Goal: Task Accomplishment & Management: Use online tool/utility

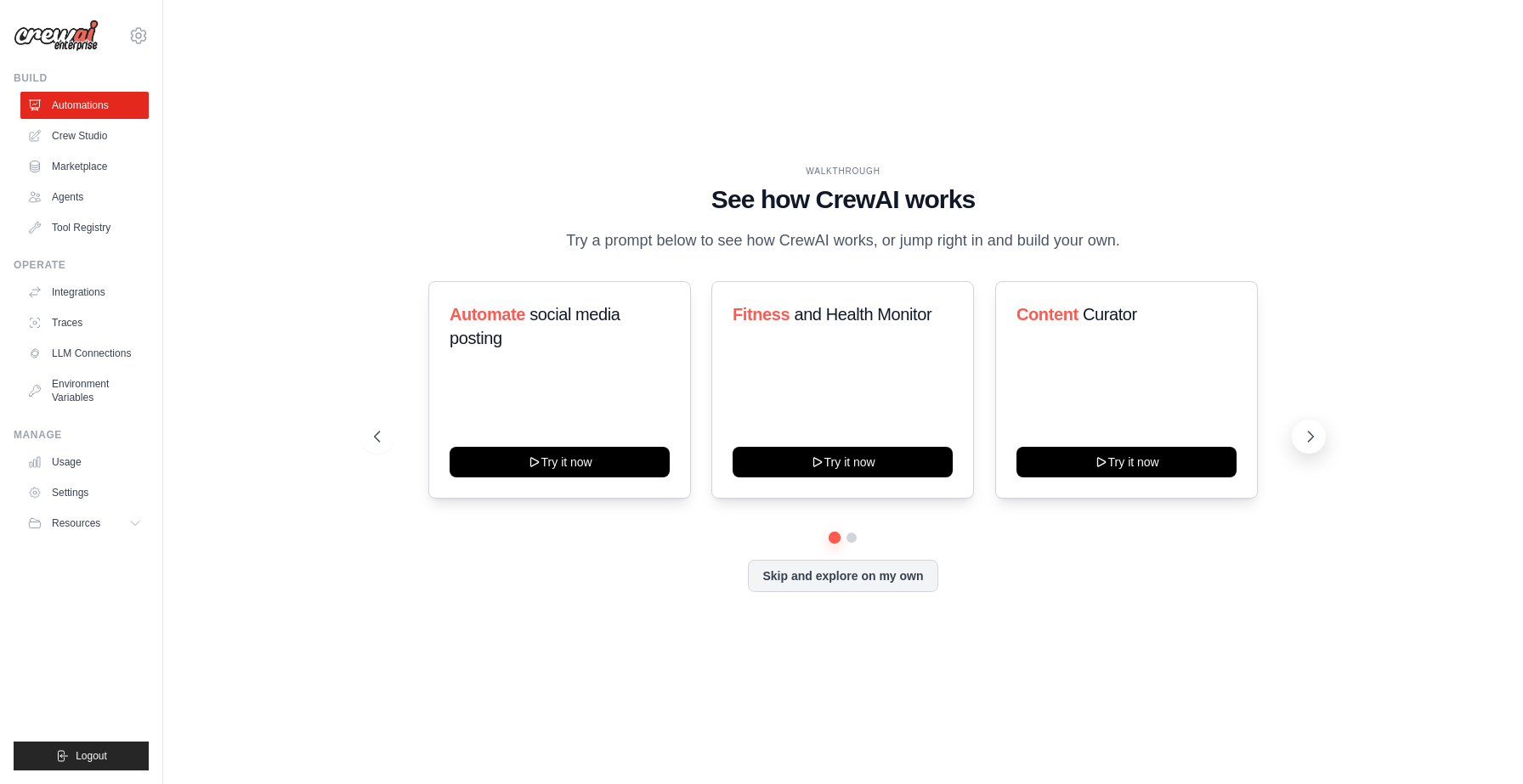
click at [1316, 438] on icon at bounding box center [1310, 437] width 17 height 17
click at [1304, 432] on icon at bounding box center [1310, 437] width 17 height 17
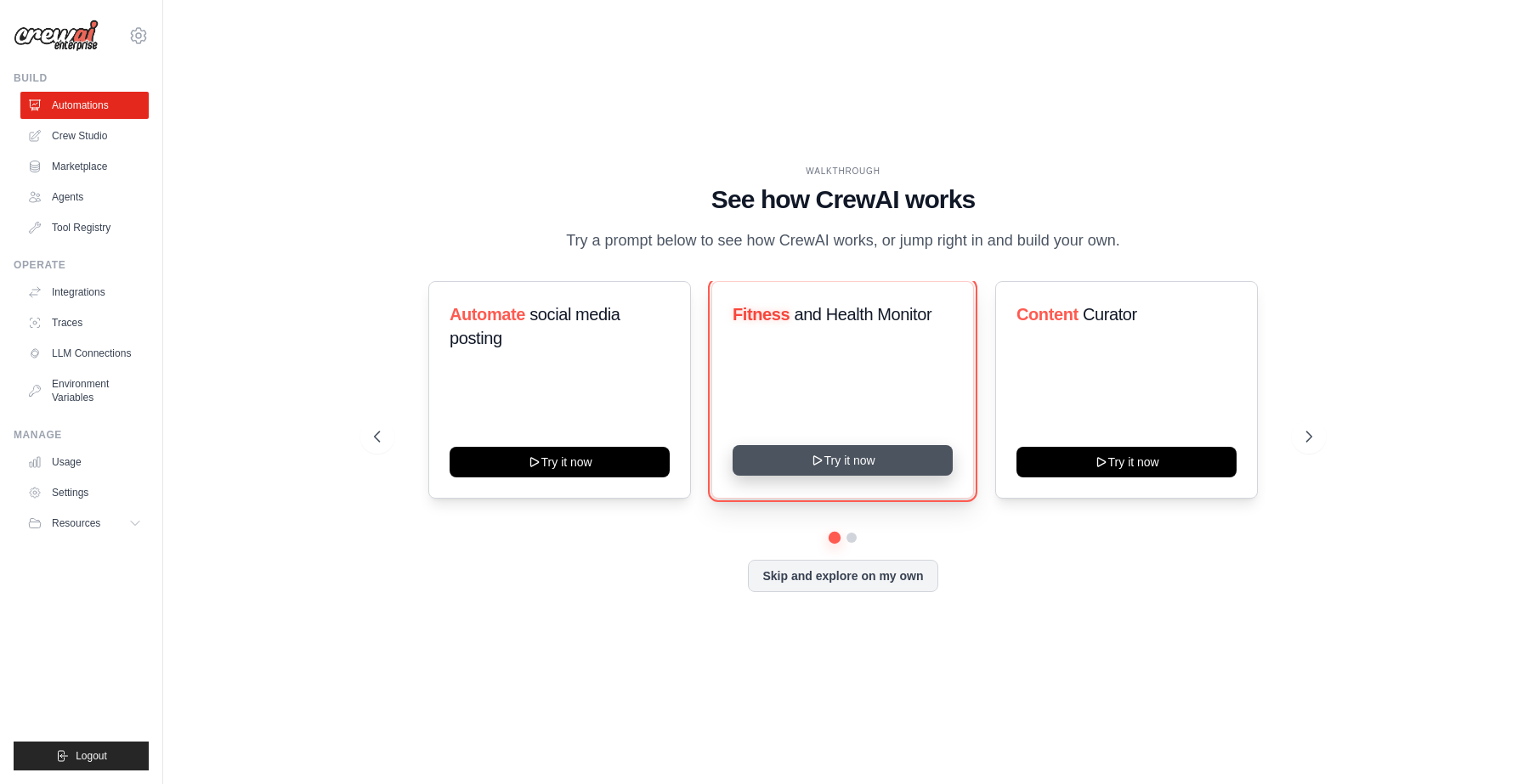
click at [808, 459] on button "Try it now" at bounding box center [842, 460] width 220 height 31
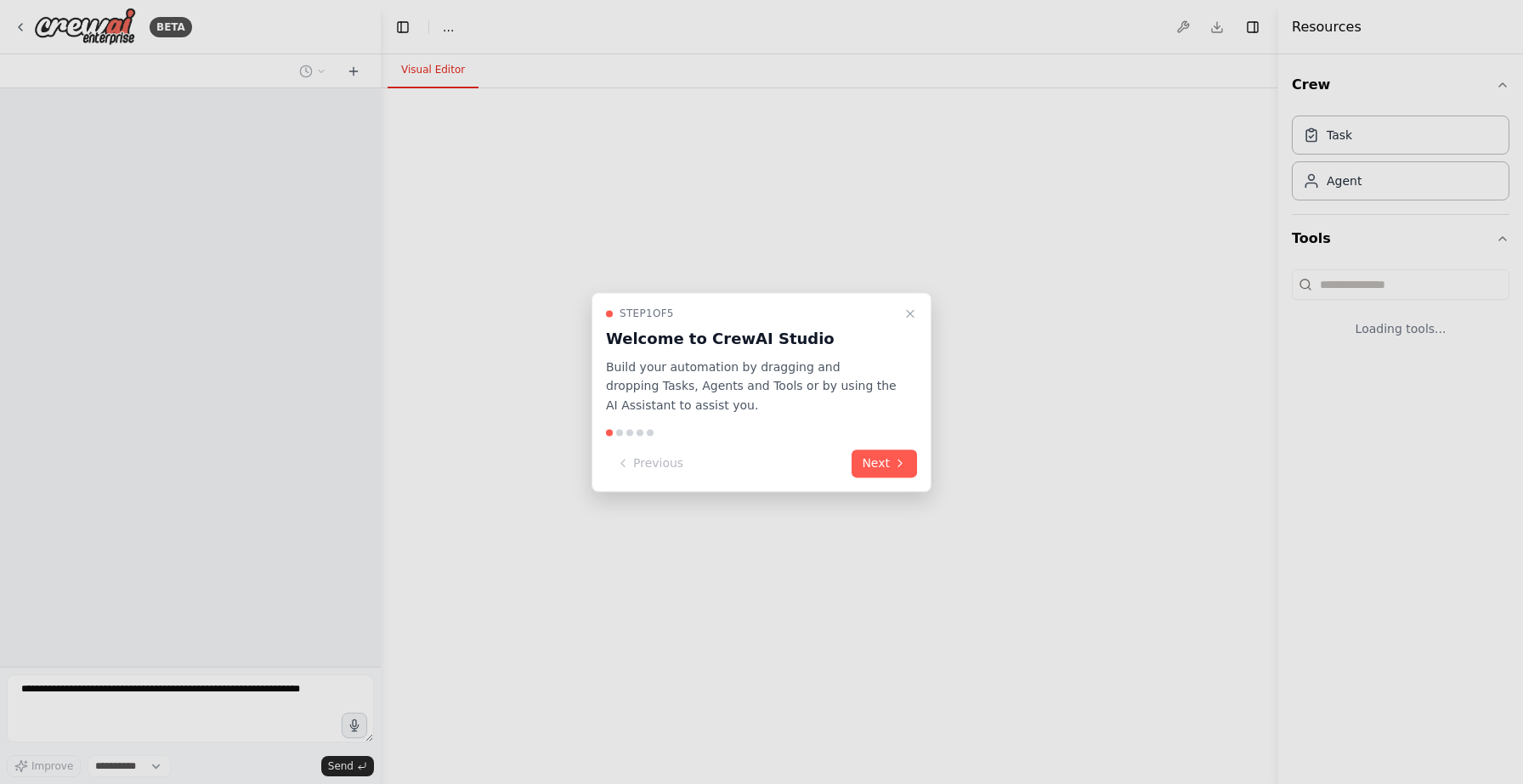
select select "****"
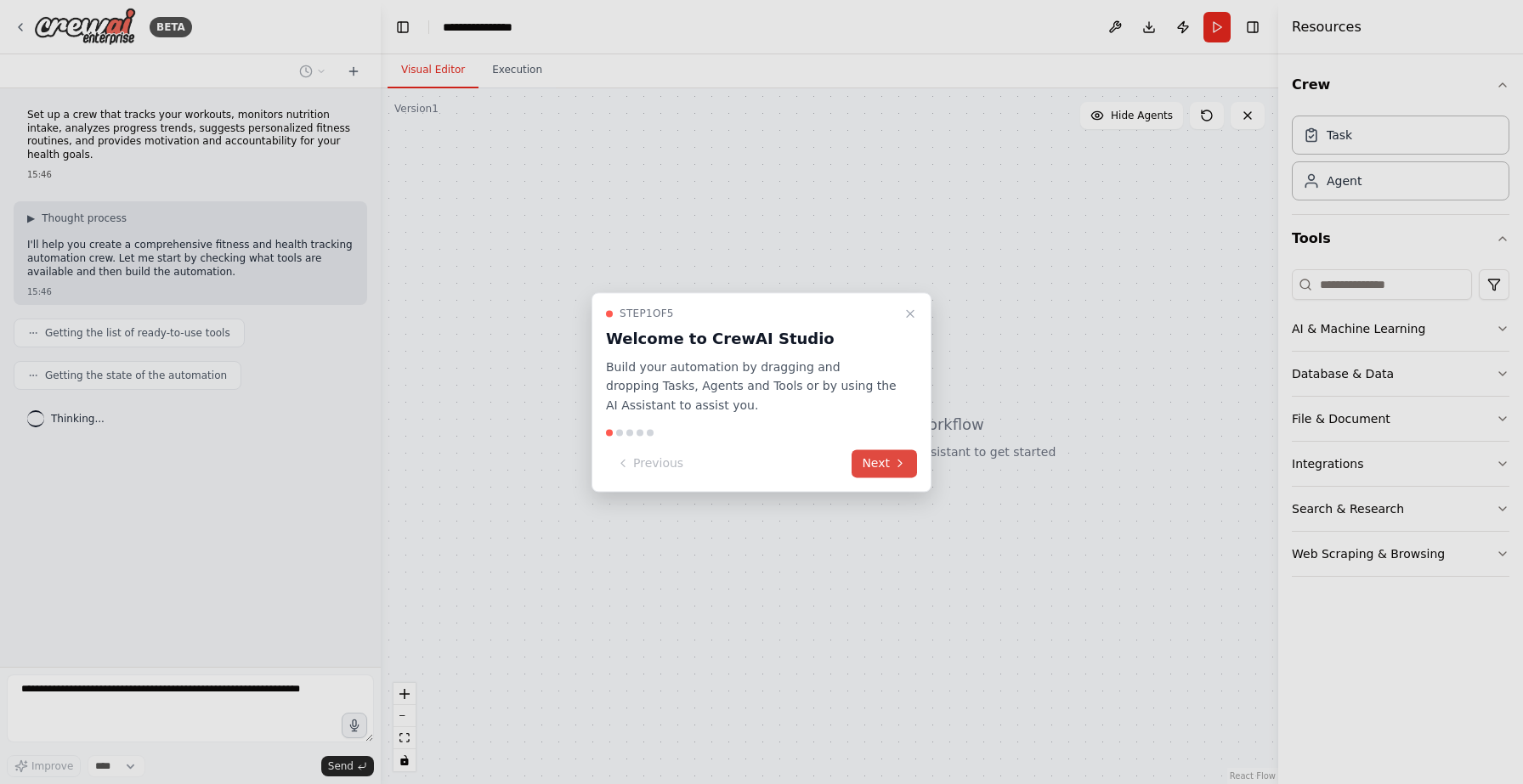
click at [869, 458] on button "Next" at bounding box center [884, 463] width 66 height 28
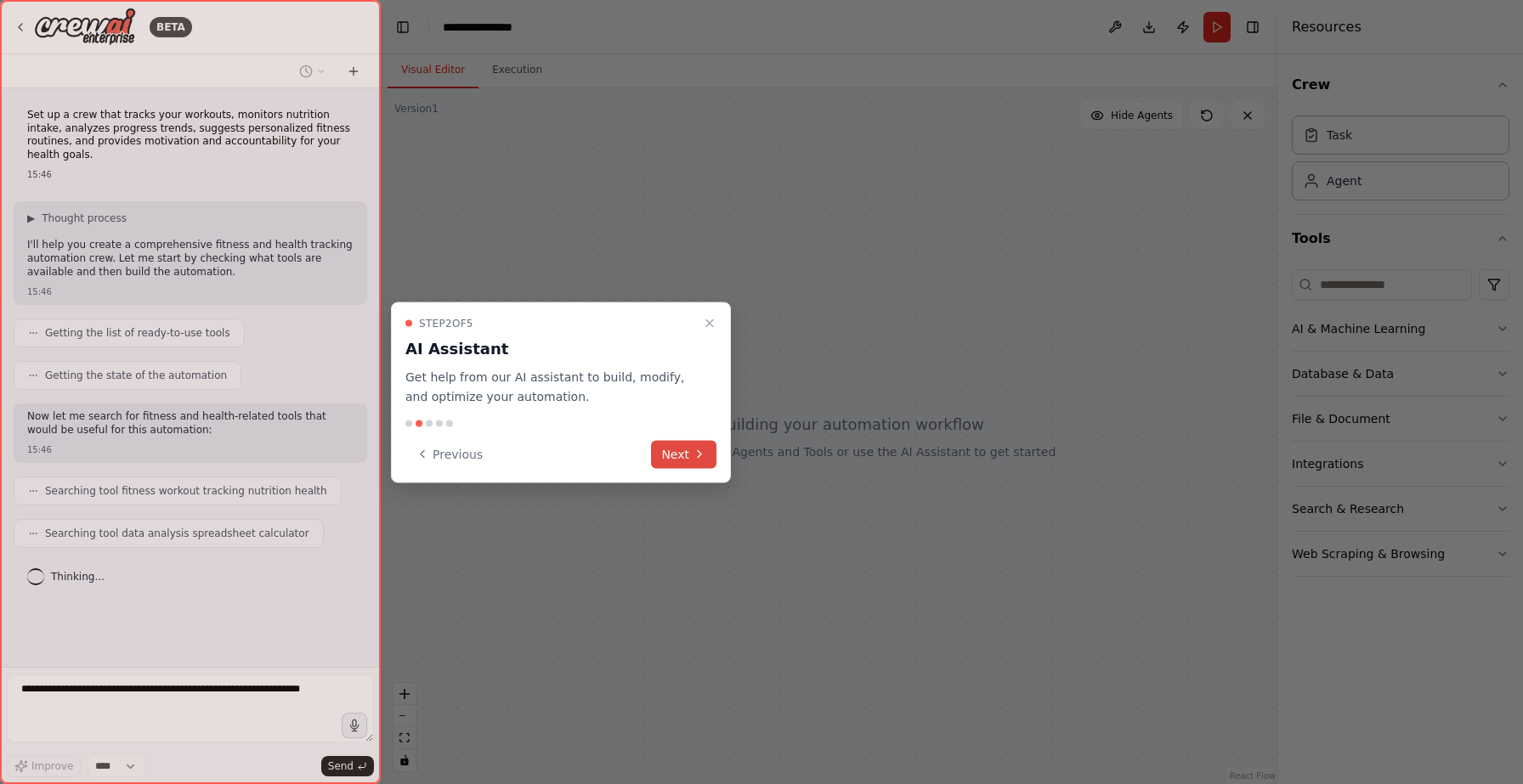
click at [674, 457] on button "Next" at bounding box center [683, 454] width 66 height 28
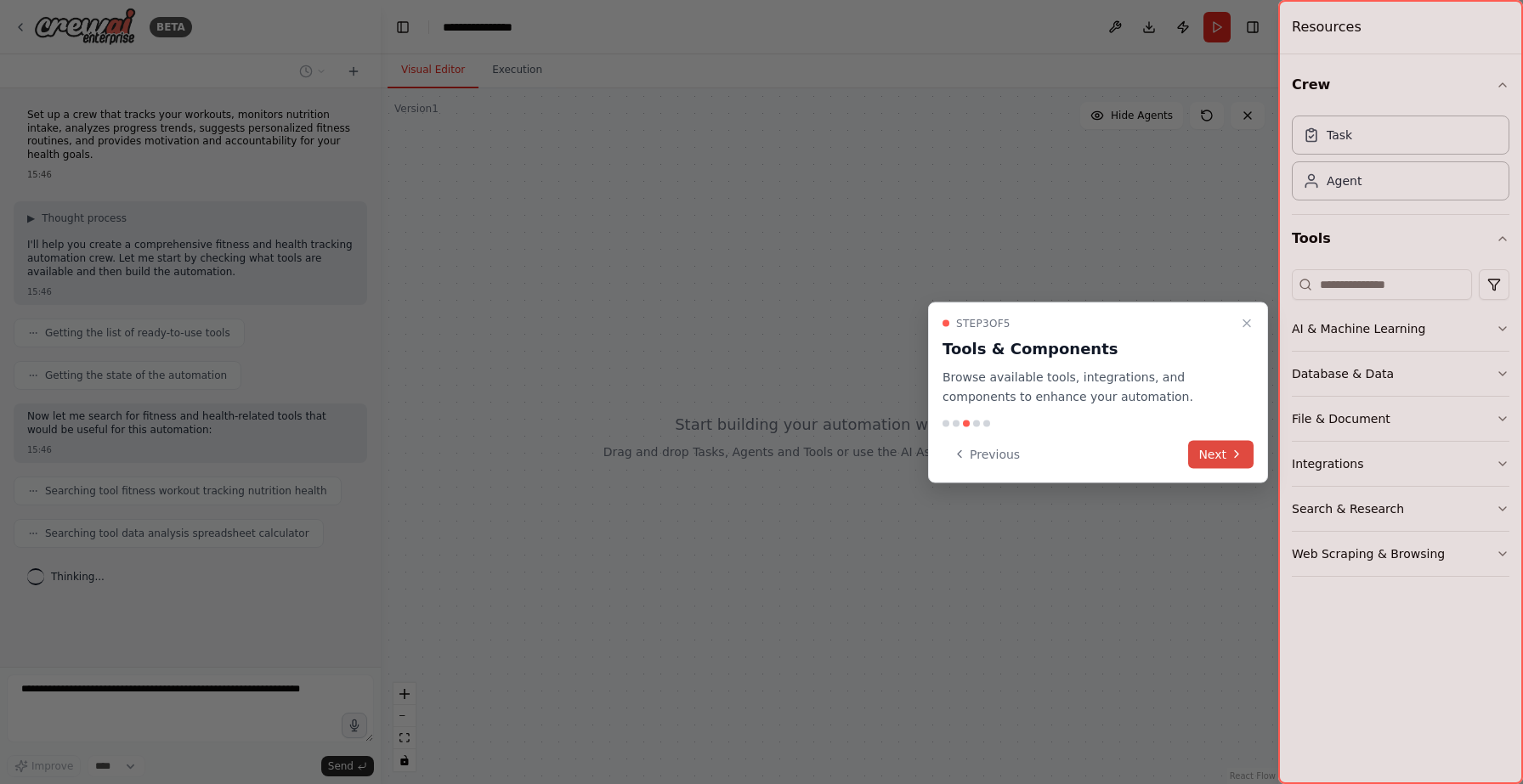
click at [1225, 457] on button "Next" at bounding box center [1221, 454] width 66 height 28
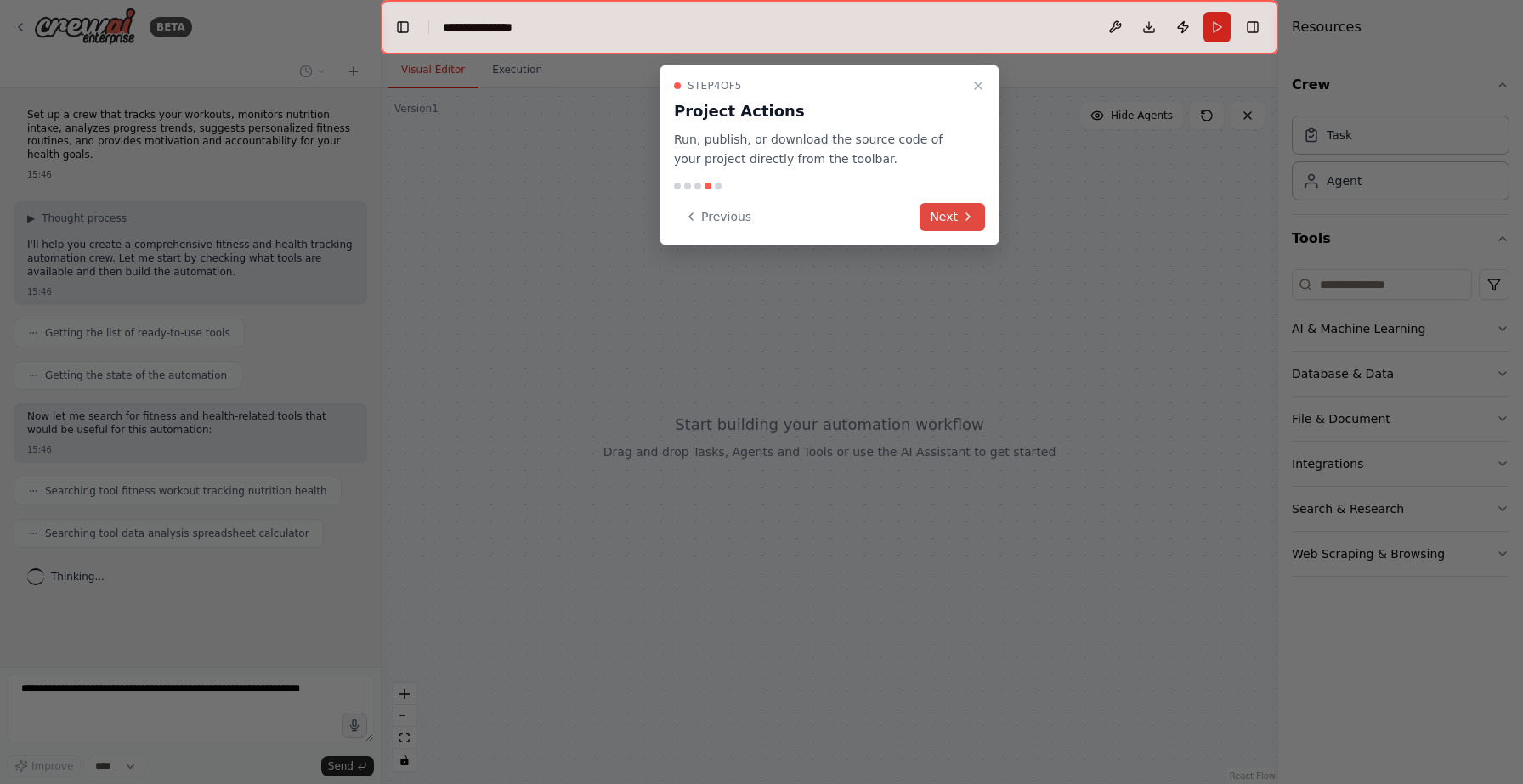
click at [935, 209] on button "Next" at bounding box center [953, 216] width 66 height 28
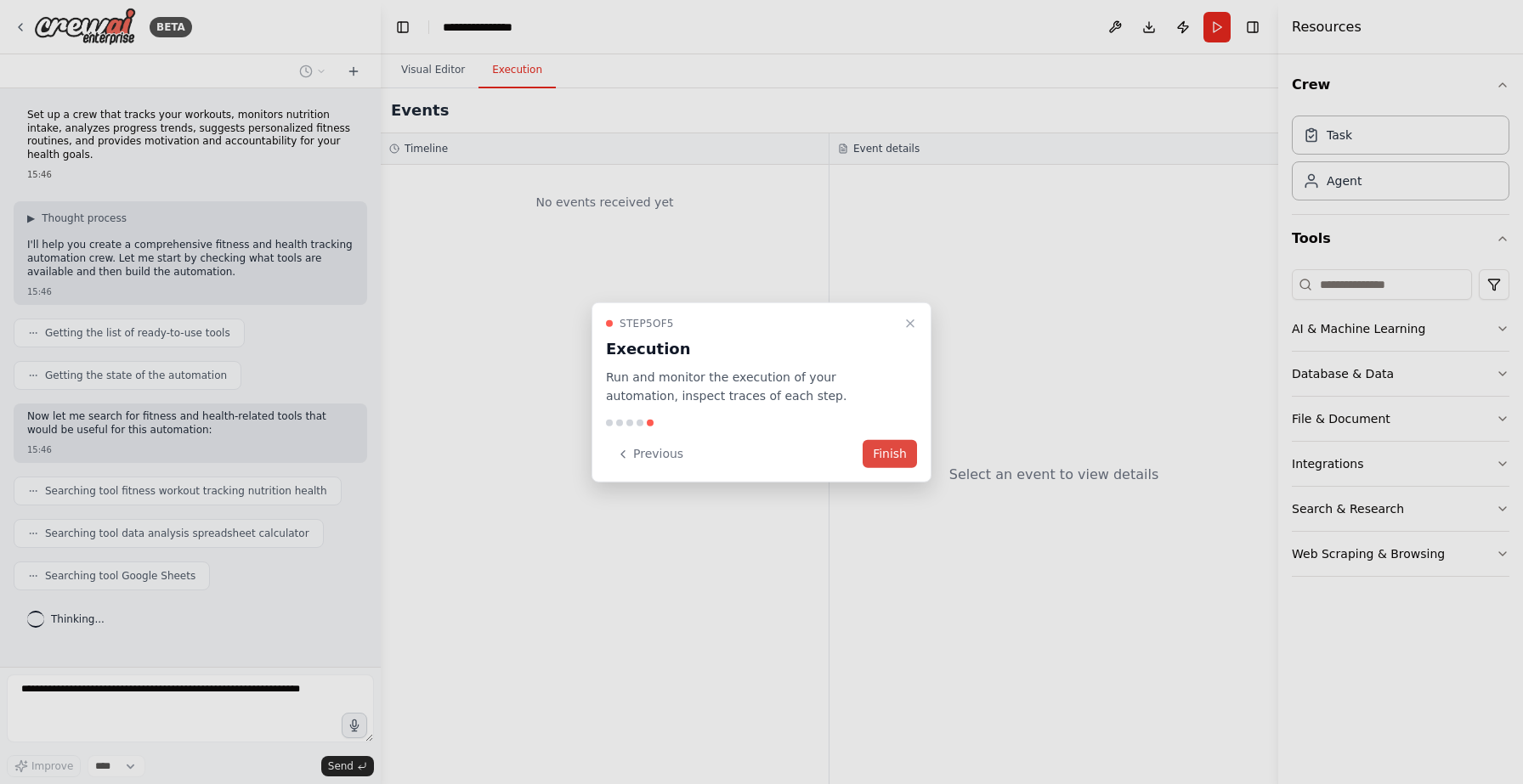
click at [893, 449] on button "Finish" at bounding box center [890, 454] width 55 height 28
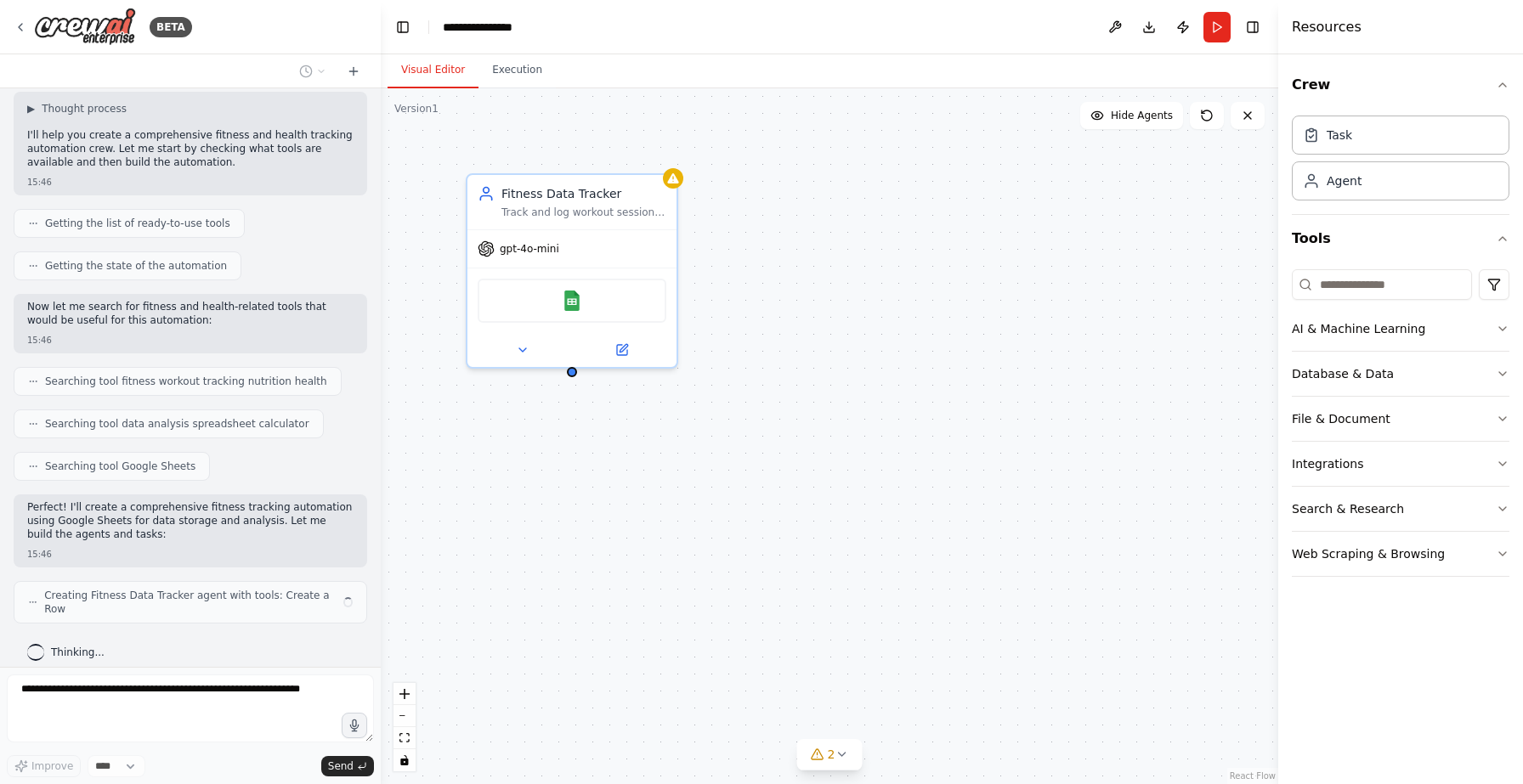
scroll to position [96, 0]
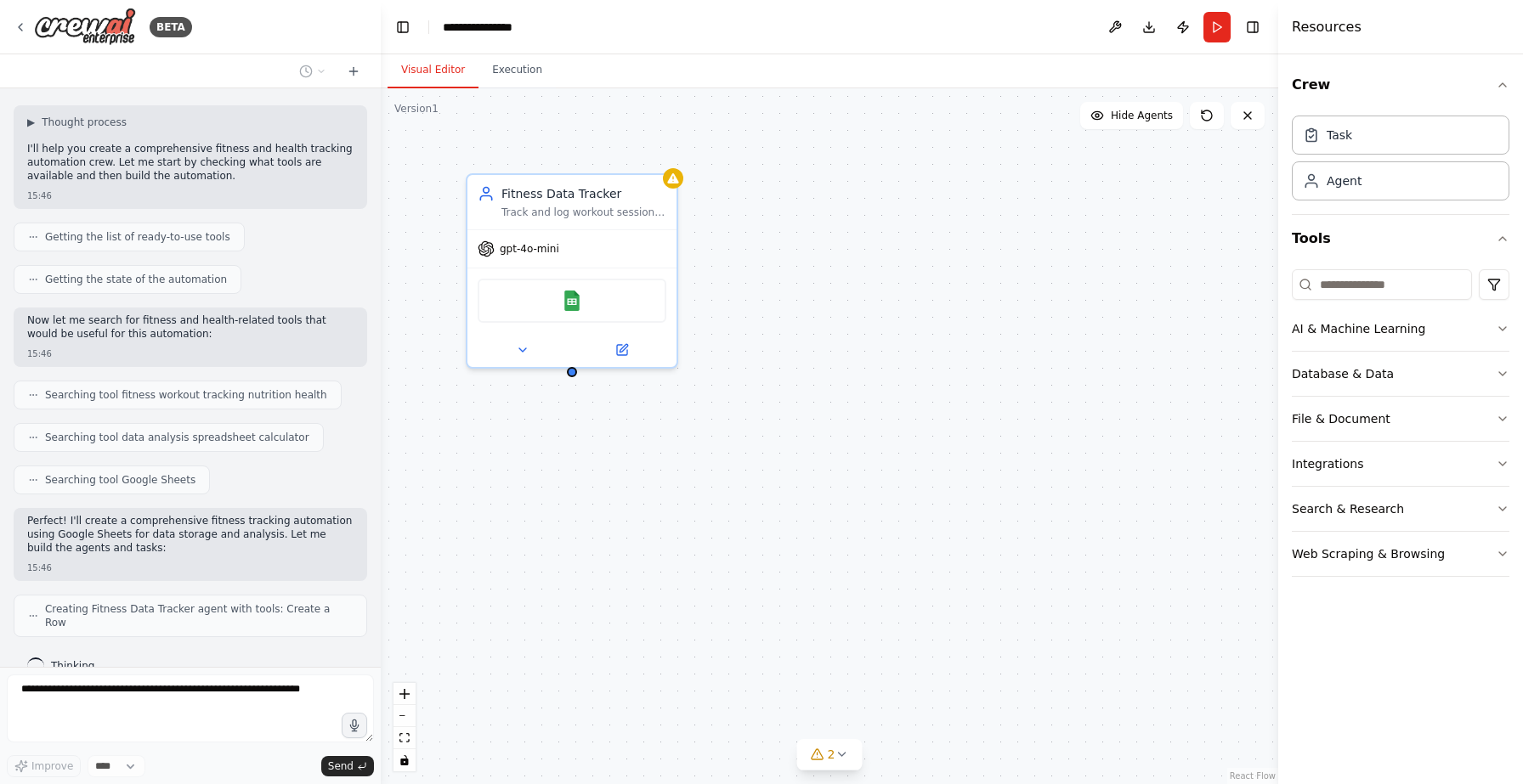
click at [643, 445] on div "Fitness Data Tracker Track and log workout sessions, nutrition intake, and heal…" at bounding box center [829, 436] width 897 height 696
click at [574, 376] on div "Fitness Data Tracker Track and log workout sessions, nutrition intake, and heal…" at bounding box center [829, 436] width 897 height 696
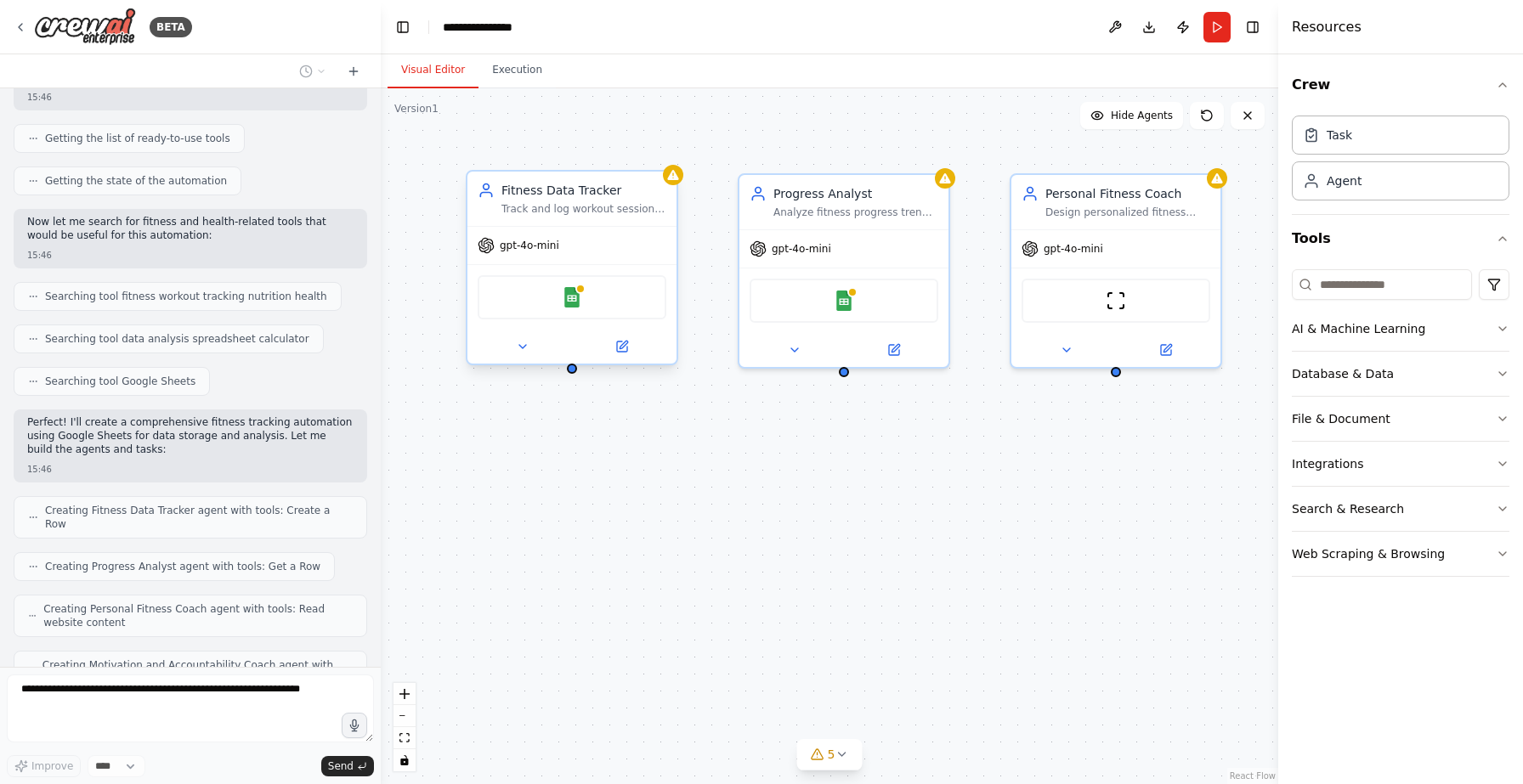
scroll to position [251, 0]
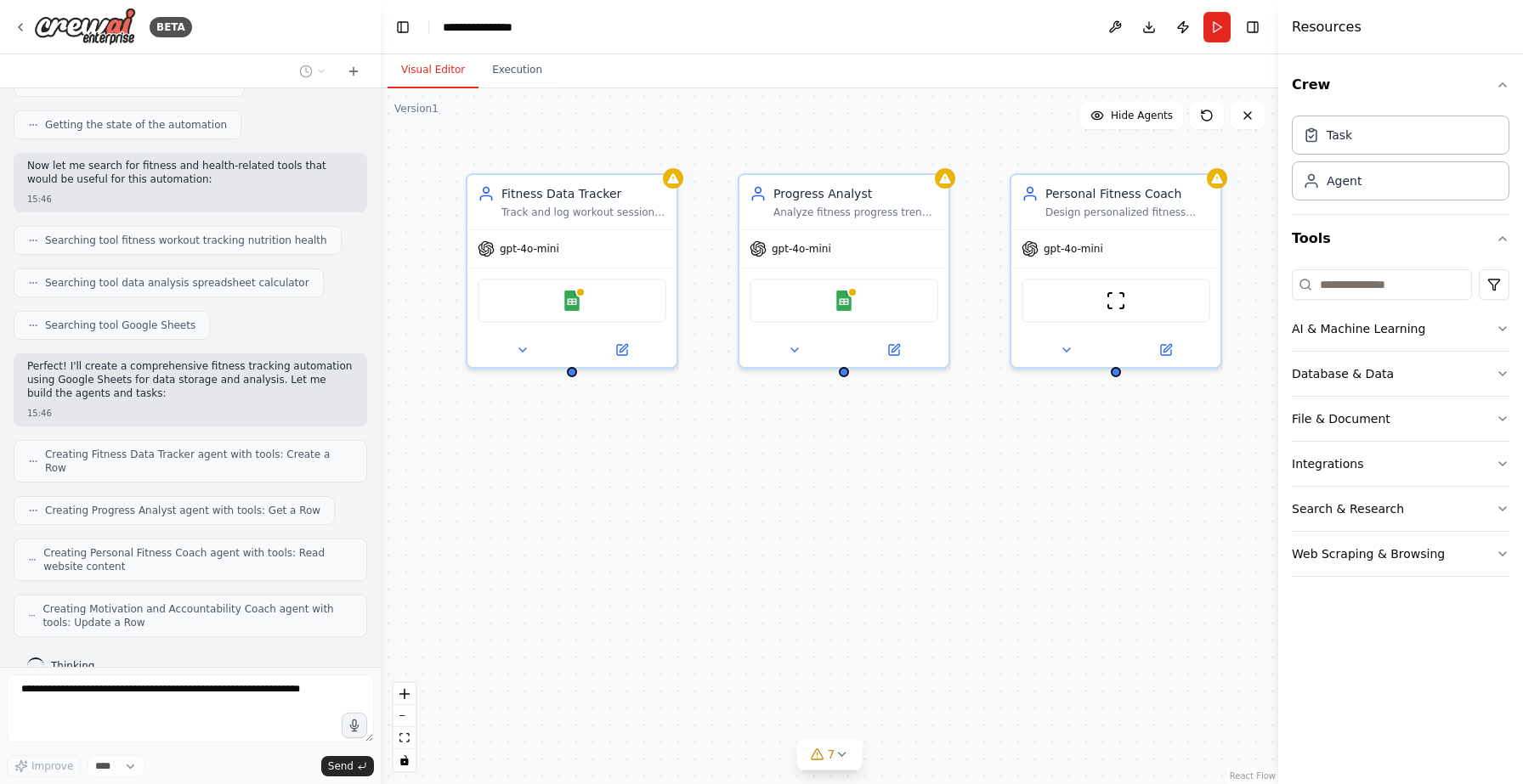
click at [985, 473] on div "Fitness Data Tracker Track and log workout sessions, nutrition intake, and heal…" at bounding box center [829, 436] width 897 height 696
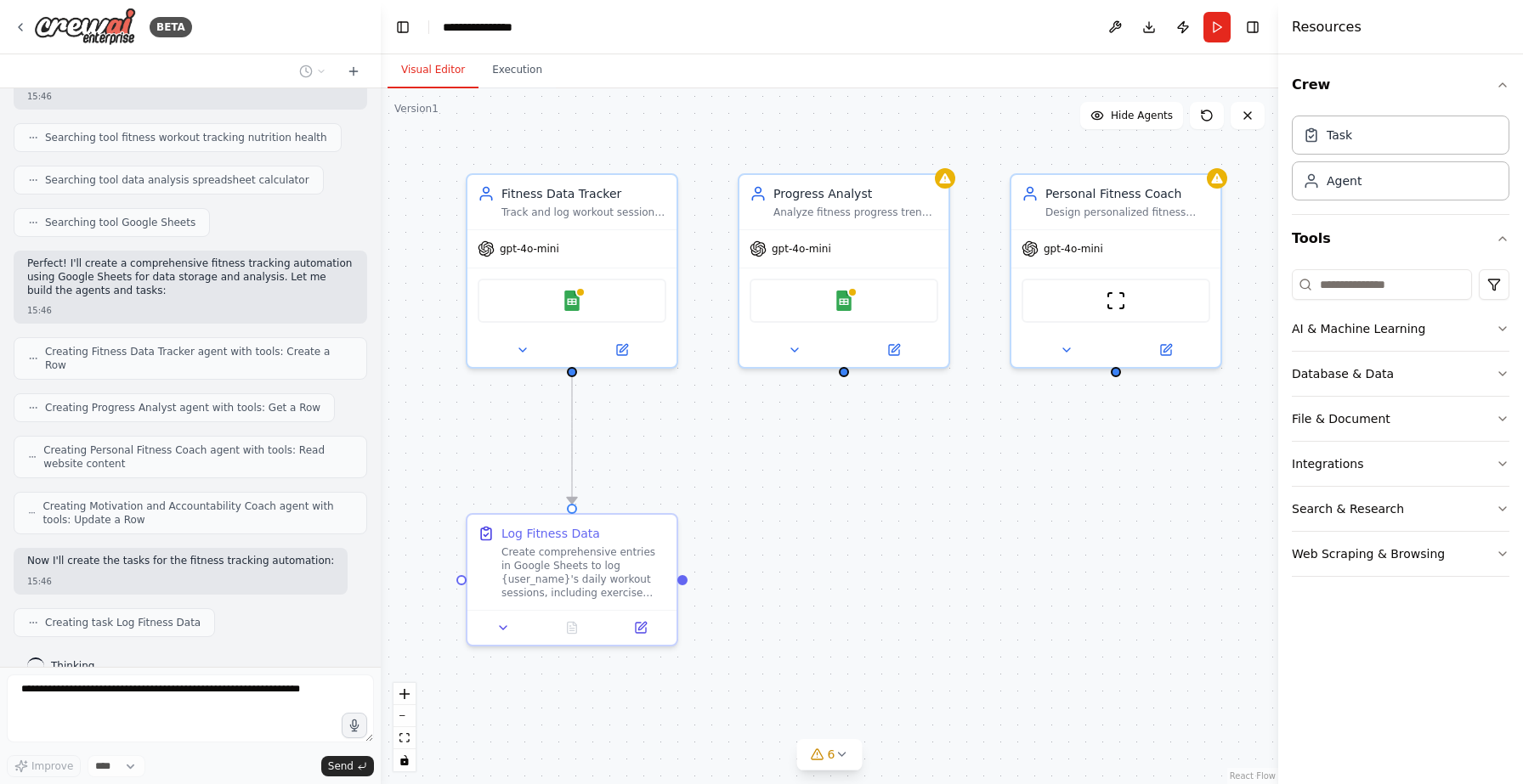
scroll to position [396, 0]
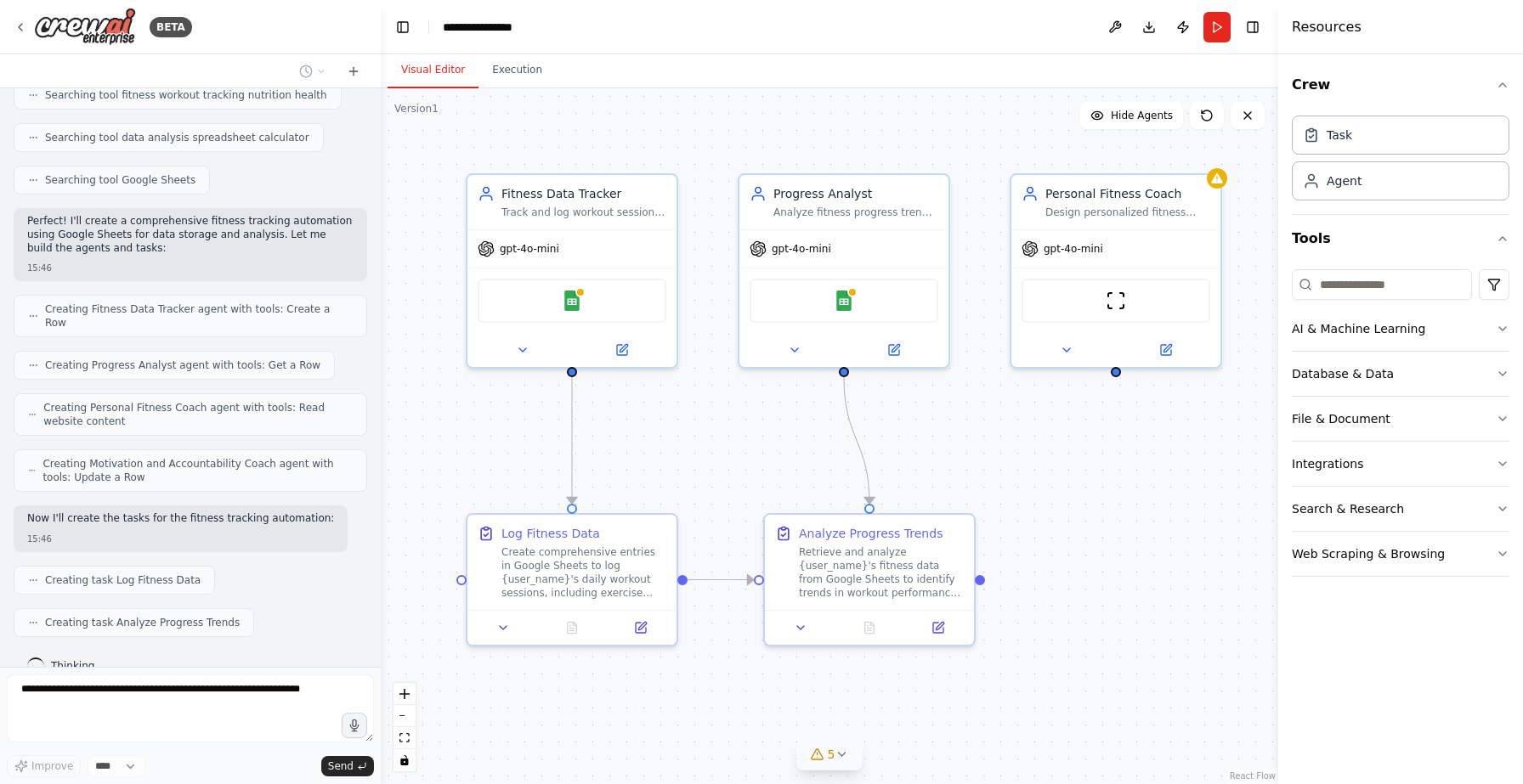
click at [835, 749] on icon at bounding box center [841, 754] width 14 height 14
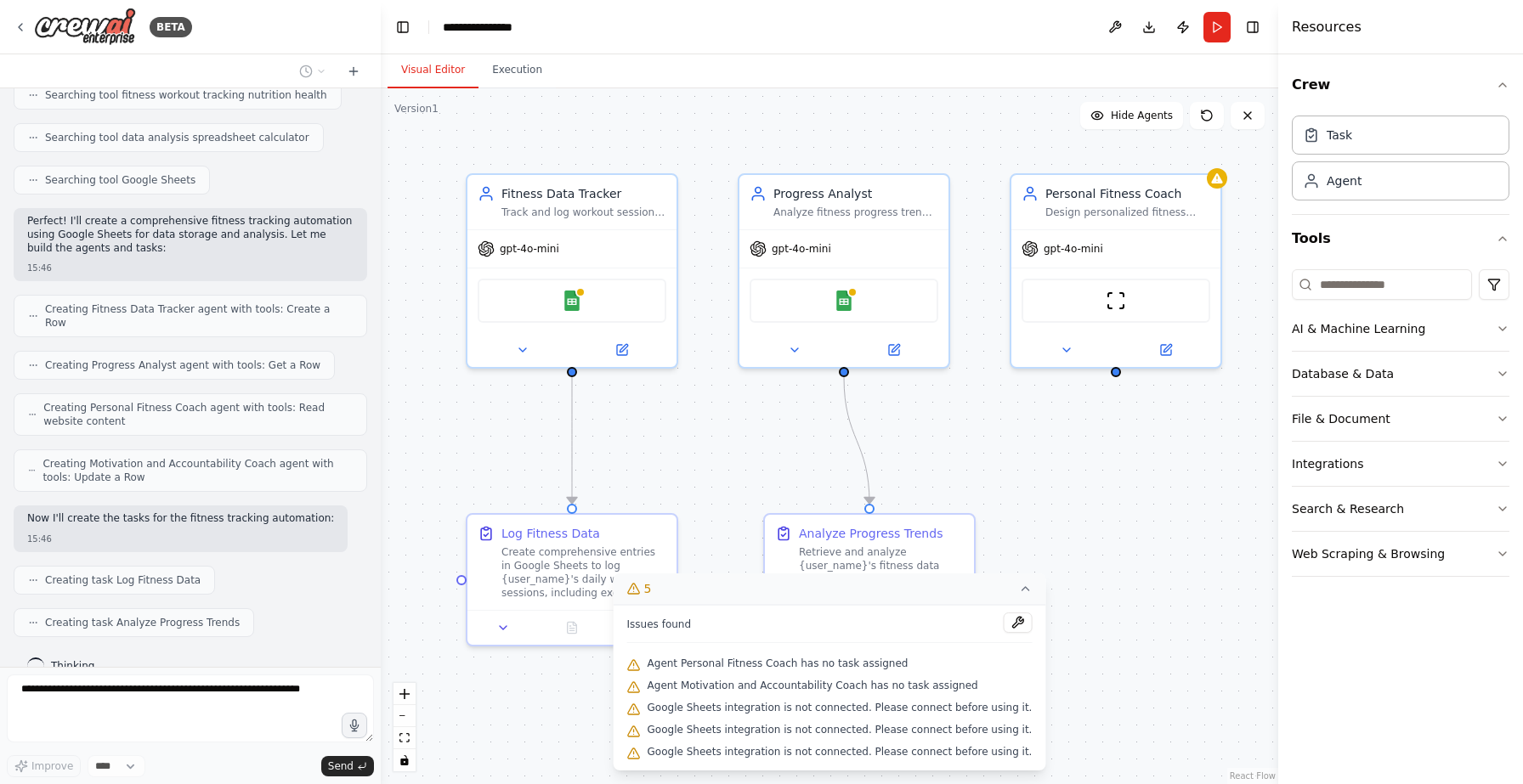
scroll to position [438, 0]
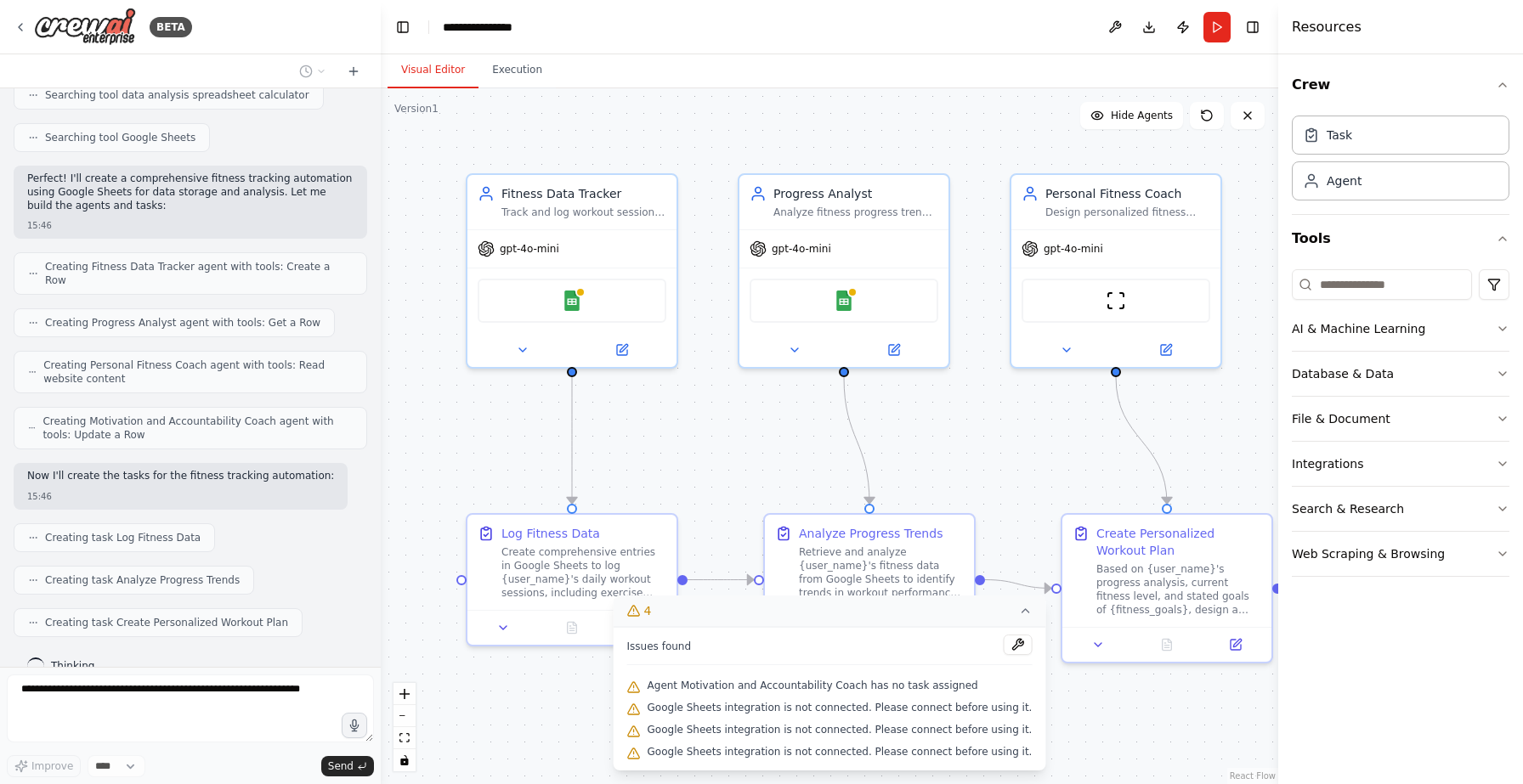
click at [1029, 463] on div ".deletable-edge-delete-btn { width: 20px; height: 20px; border: 0px solid #ffff…" at bounding box center [829, 436] width 897 height 696
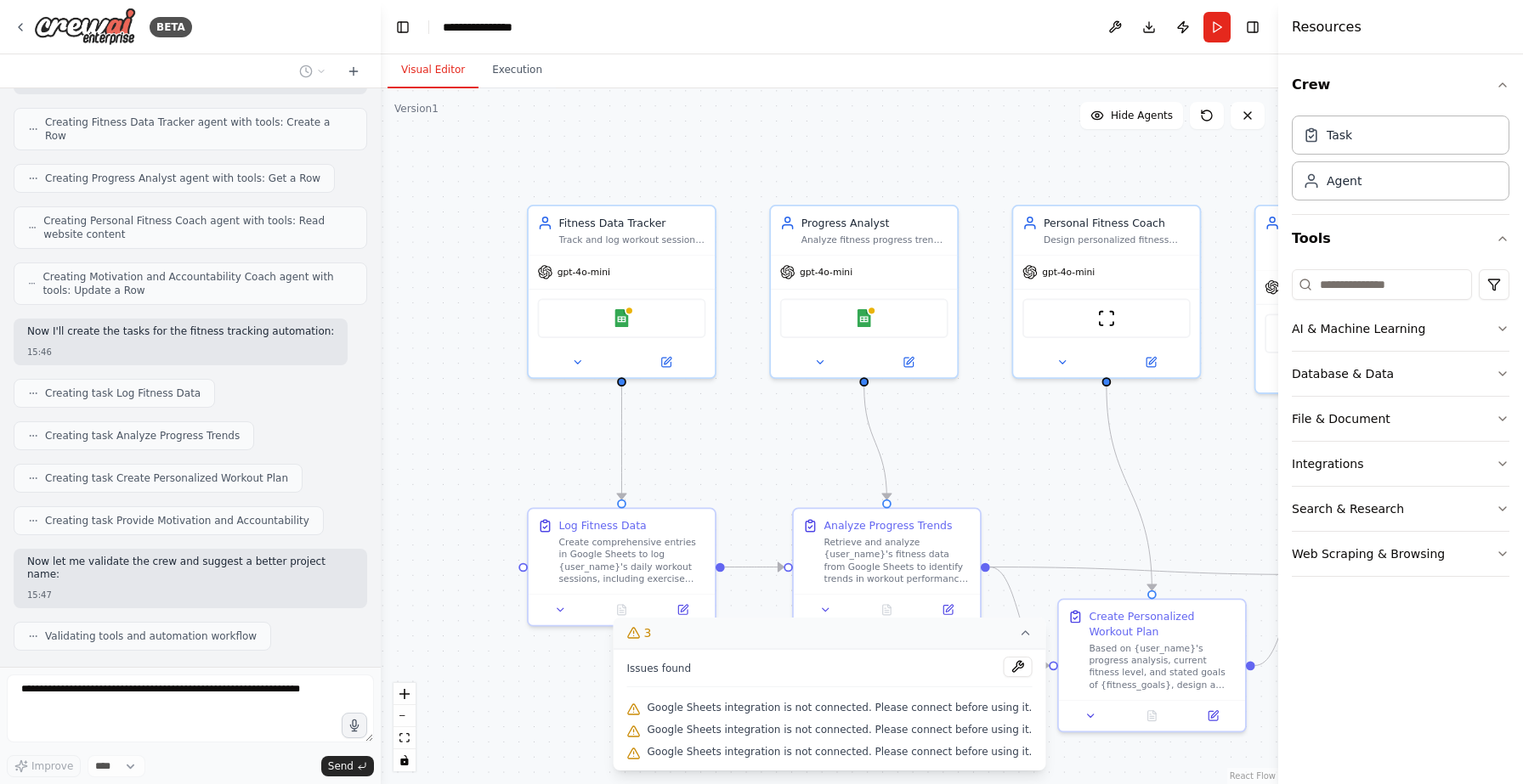
scroll to position [625, 0]
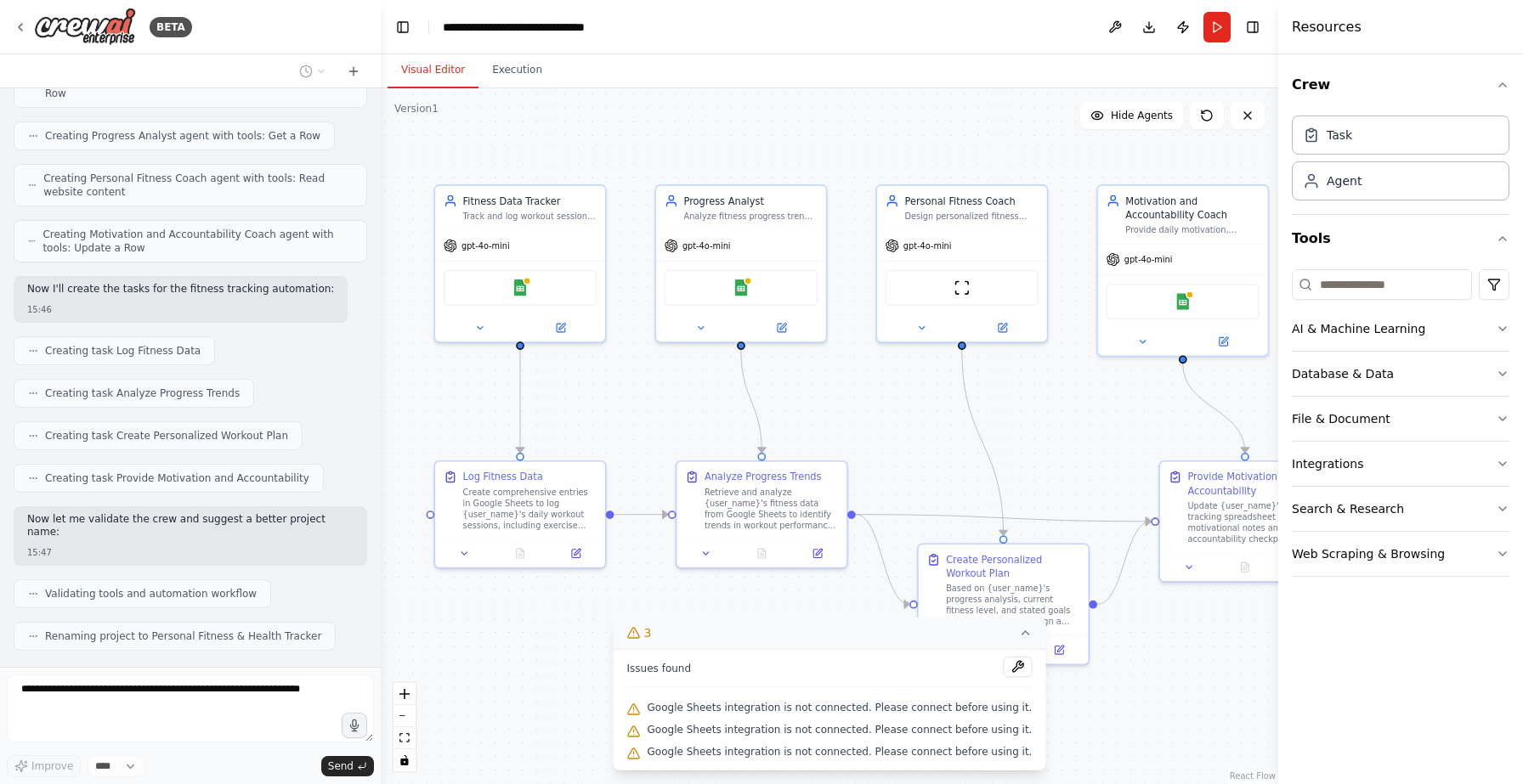
drag, startPoint x: 1036, startPoint y: 424, endPoint x: 898, endPoint y: 381, distance: 144.5
click at [898, 381] on div ".deletable-edge-delete-btn { width: 20px; height: 20px; border: 0px solid #ffff…" at bounding box center [829, 436] width 897 height 696
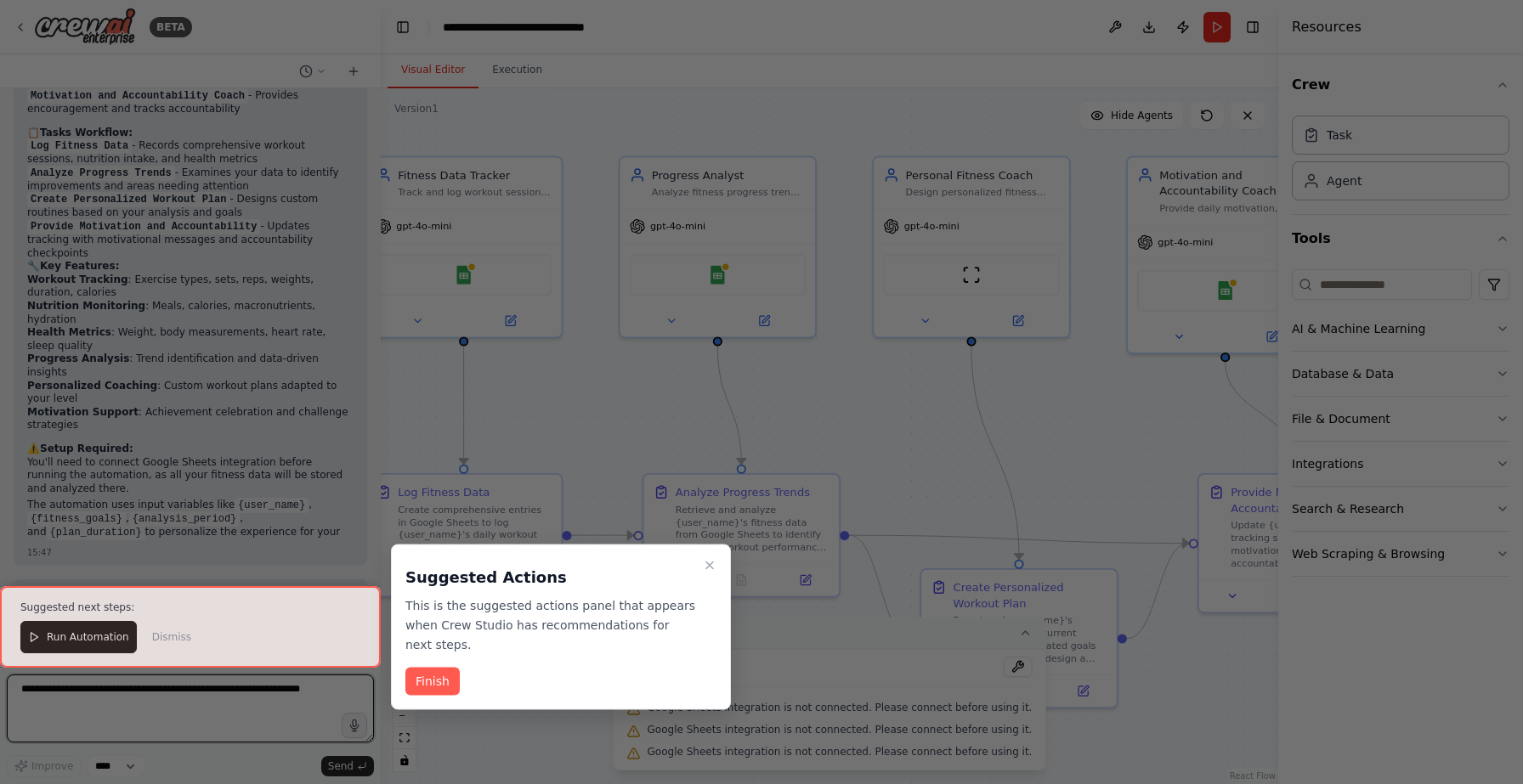
scroll to position [1357, 0]
click at [430, 689] on button "Finish" at bounding box center [433, 681] width 55 height 28
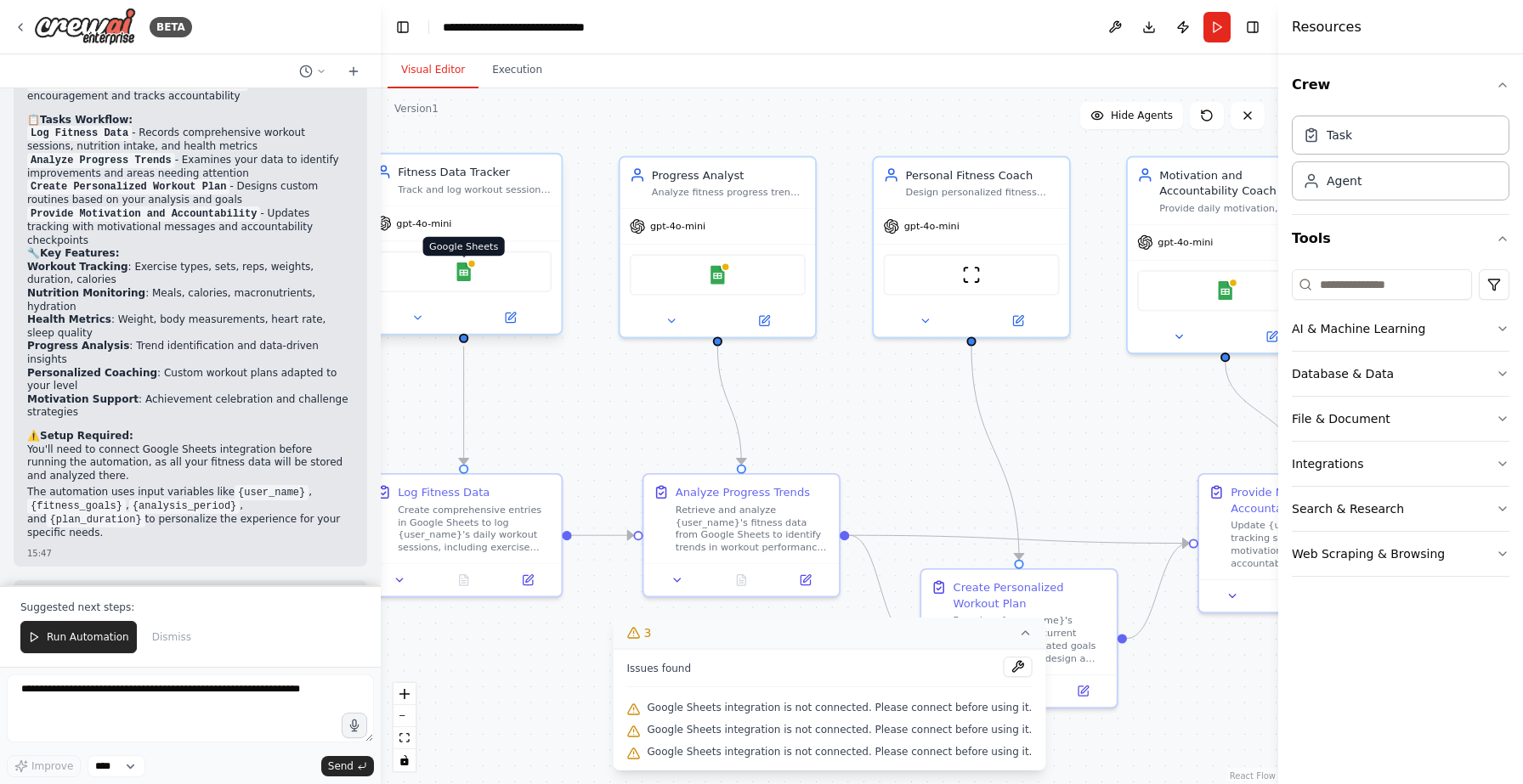
click at [467, 278] on img at bounding box center [463, 272] width 19 height 19
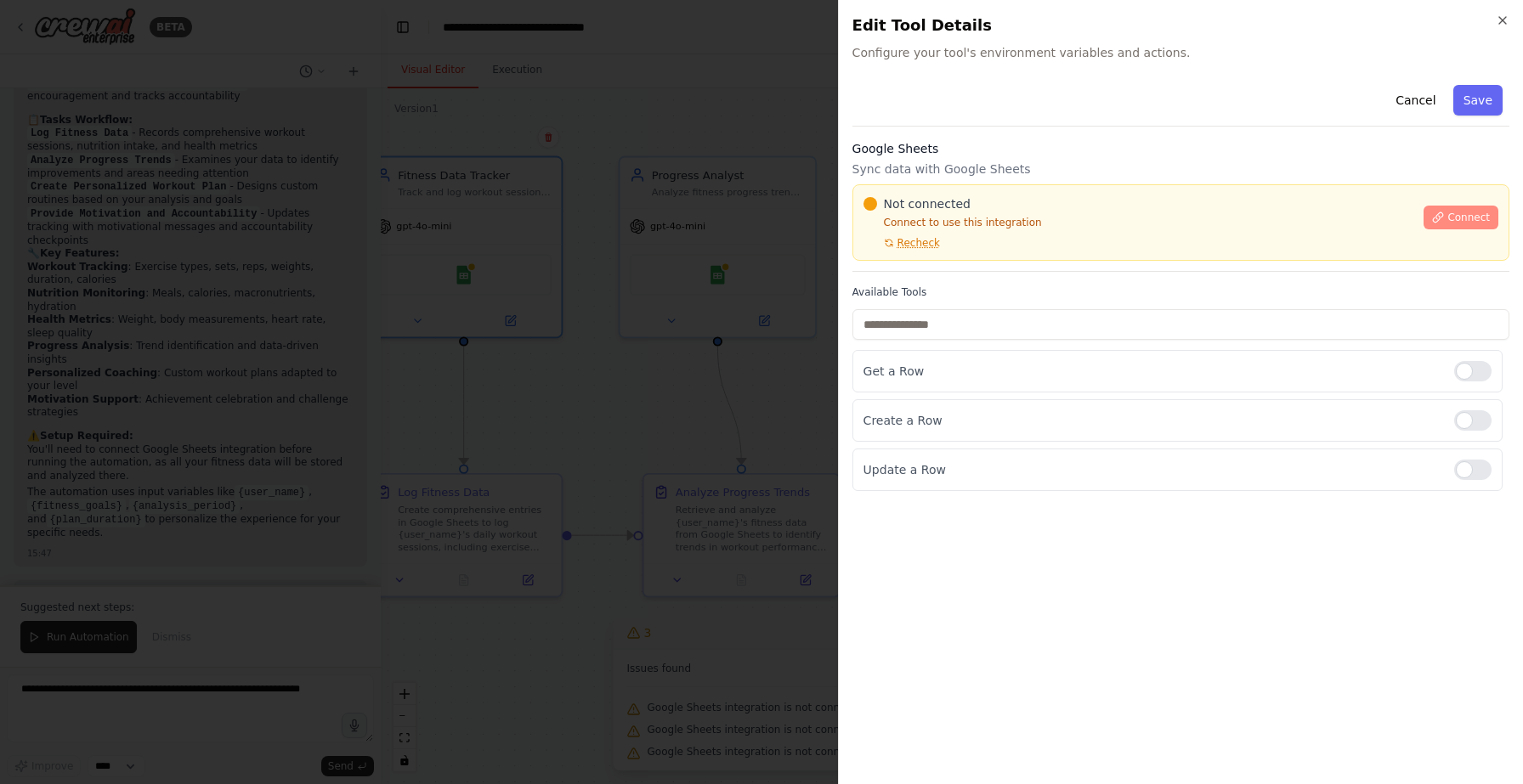
click at [1467, 219] on span "Connect" at bounding box center [1468, 217] width 43 height 14
click at [925, 253] on div "Not connected Connect to use this integration Recheck Connect" at bounding box center [1181, 223] width 657 height 76
click at [648, 327] on div at bounding box center [762, 392] width 1523 height 784
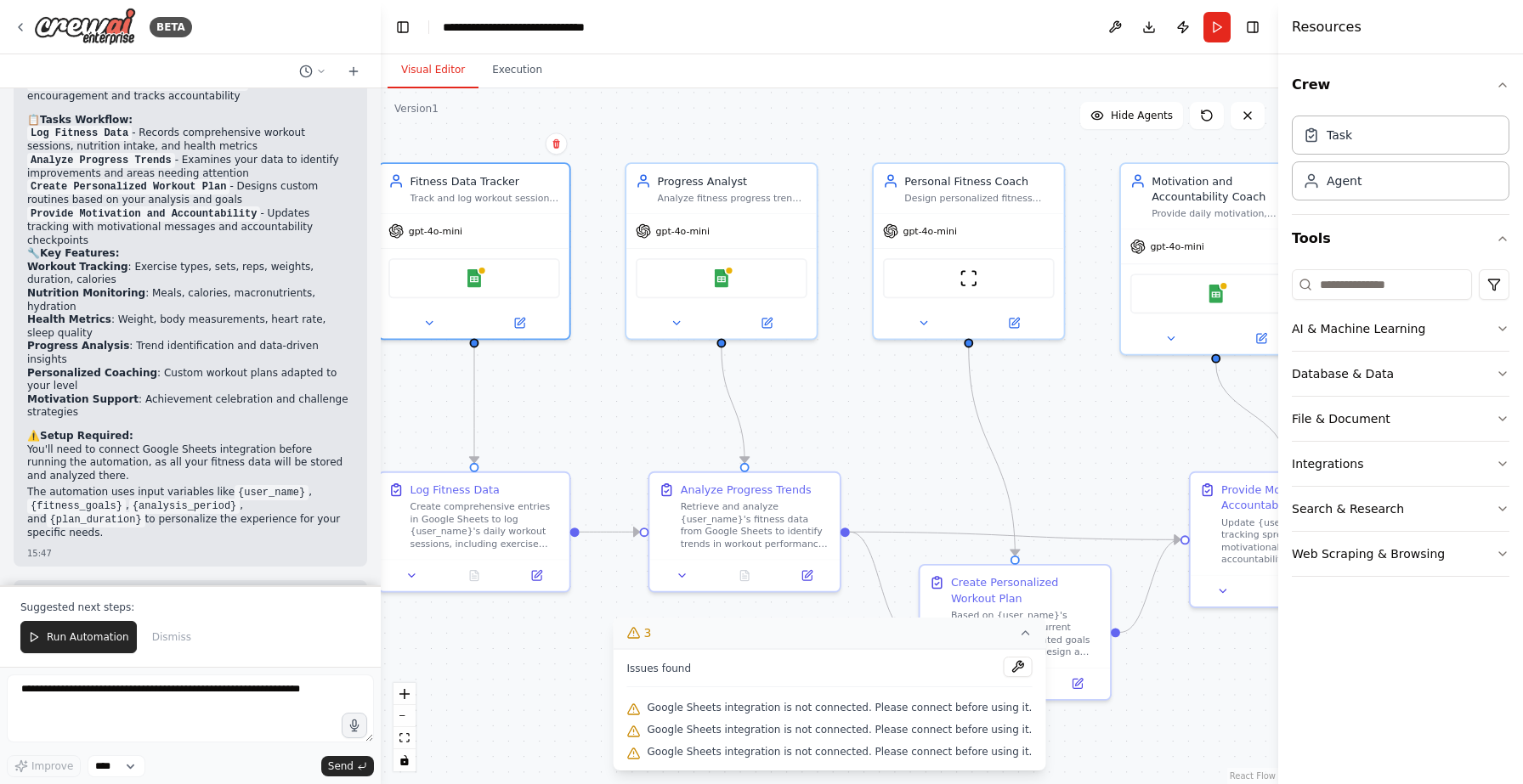
click at [1003, 628] on button "3" at bounding box center [829, 633] width 432 height 32
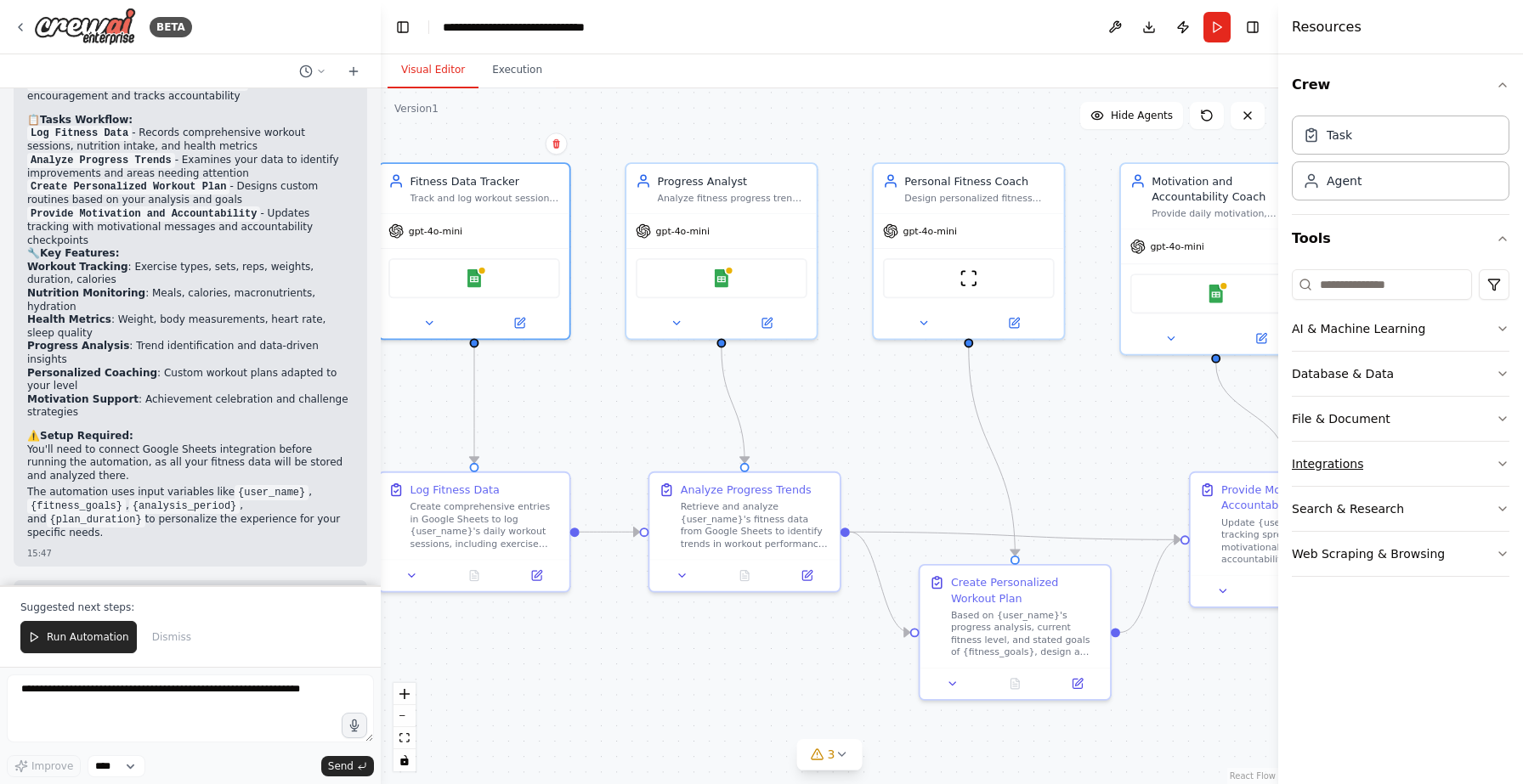
click at [1327, 477] on button "Integrations" at bounding box center [1400, 464] width 217 height 45
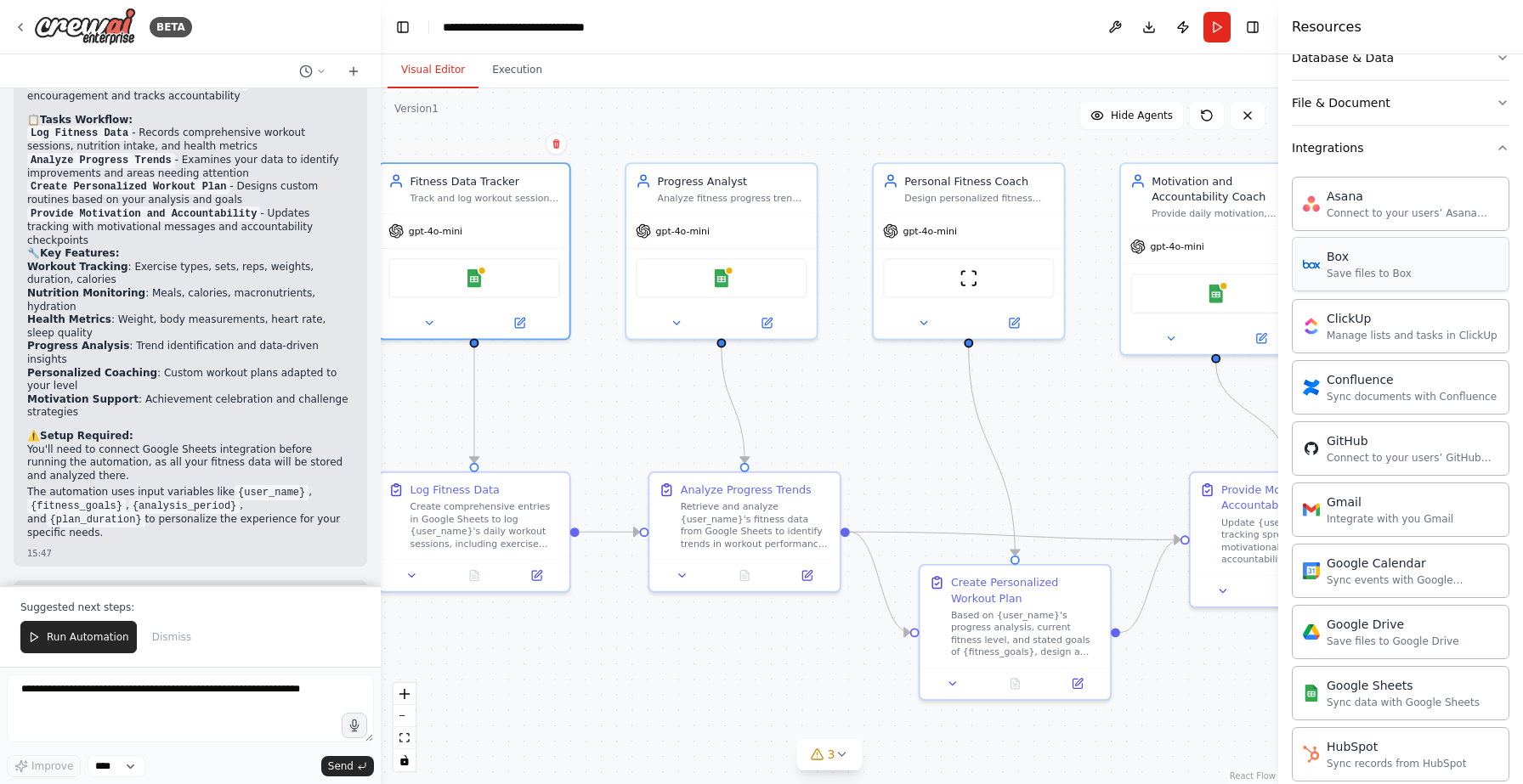
scroll to position [335, 0]
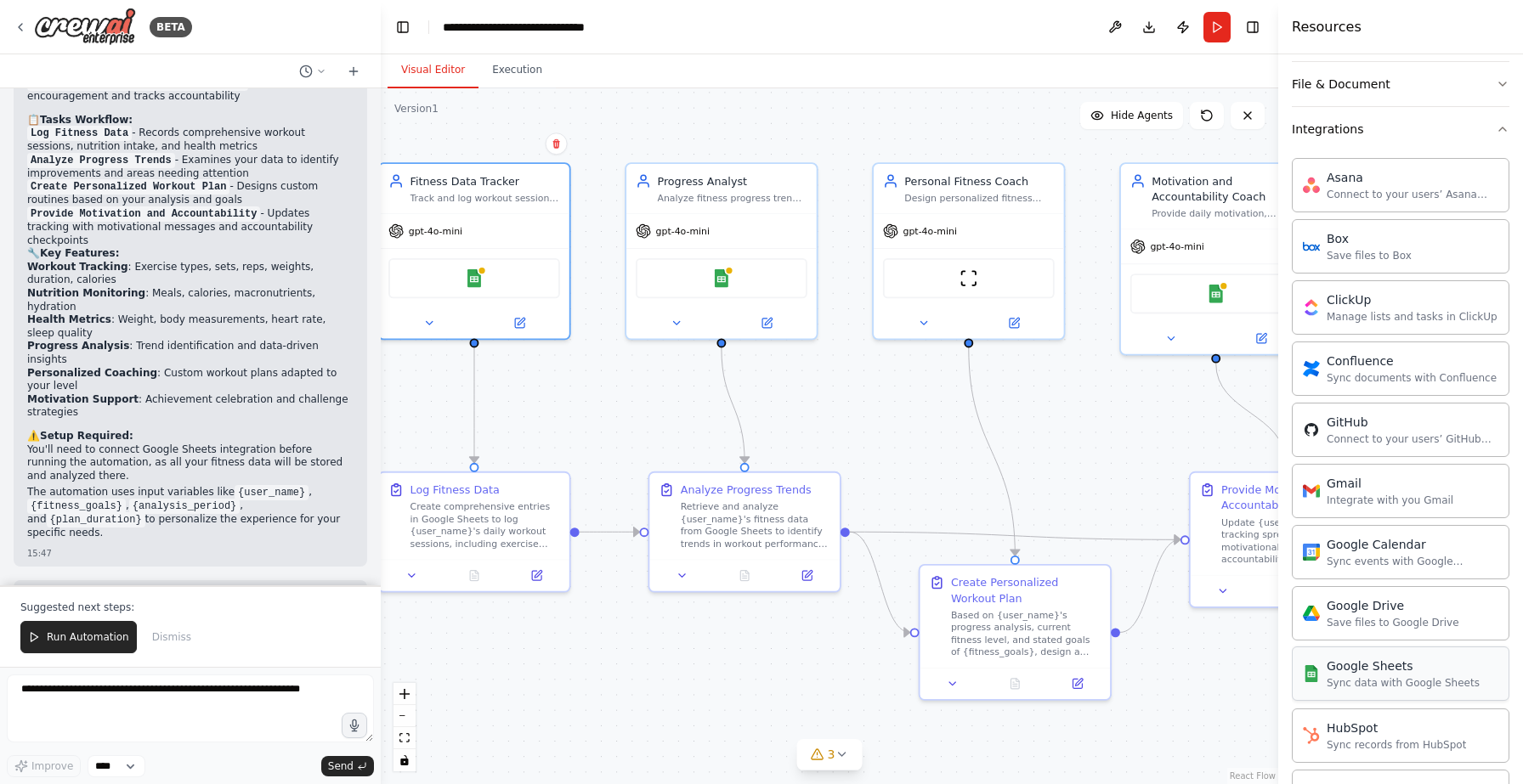
click at [1364, 671] on div "Google Sheets" at bounding box center [1403, 666] width 153 height 17
click at [1379, 688] on div "Sync data with Google Sheets" at bounding box center [1403, 683] width 153 height 14
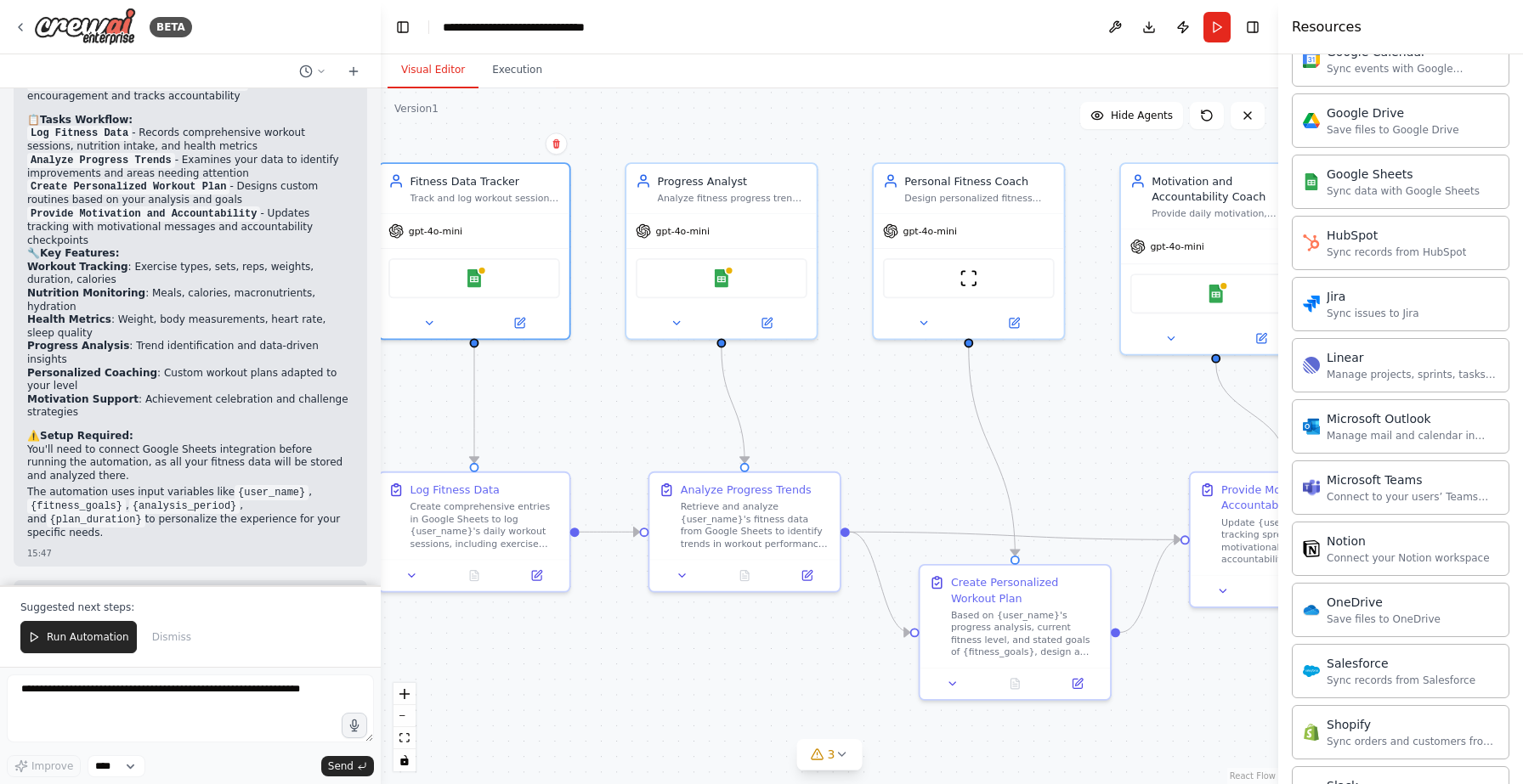
scroll to position [815, 0]
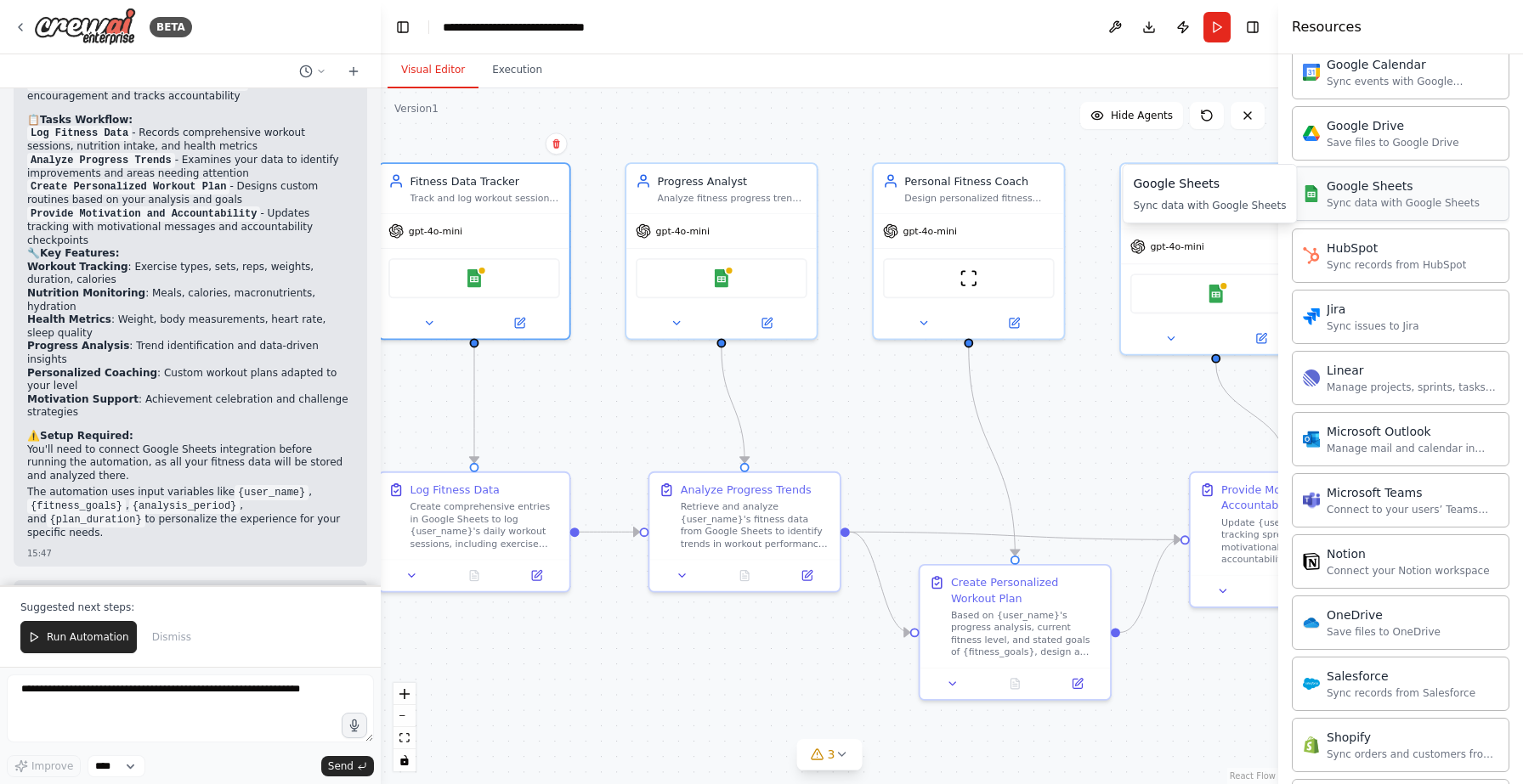
click at [1368, 186] on div "Google Sheets" at bounding box center [1403, 186] width 153 height 17
click at [1423, 203] on div "Sync data with Google Sheets" at bounding box center [1403, 203] width 153 height 14
click at [1322, 202] on div "Google Sheets Sync data with Google Sheets" at bounding box center [1391, 193] width 177 height 32
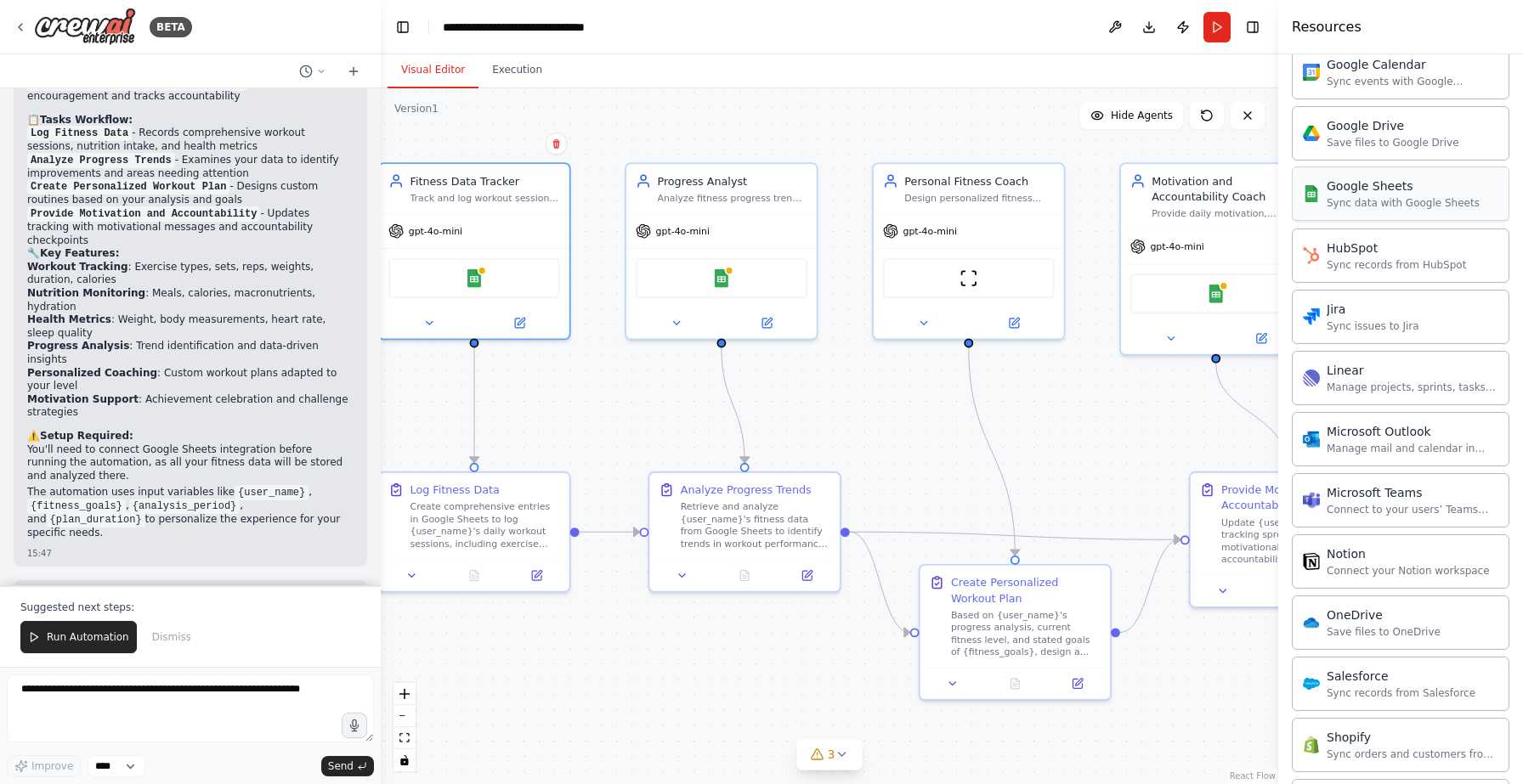
click at [1322, 202] on div "Google Sheets Sync data with Google Sheets" at bounding box center [1391, 193] width 177 height 32
click at [465, 272] on img at bounding box center [474, 275] width 19 height 19
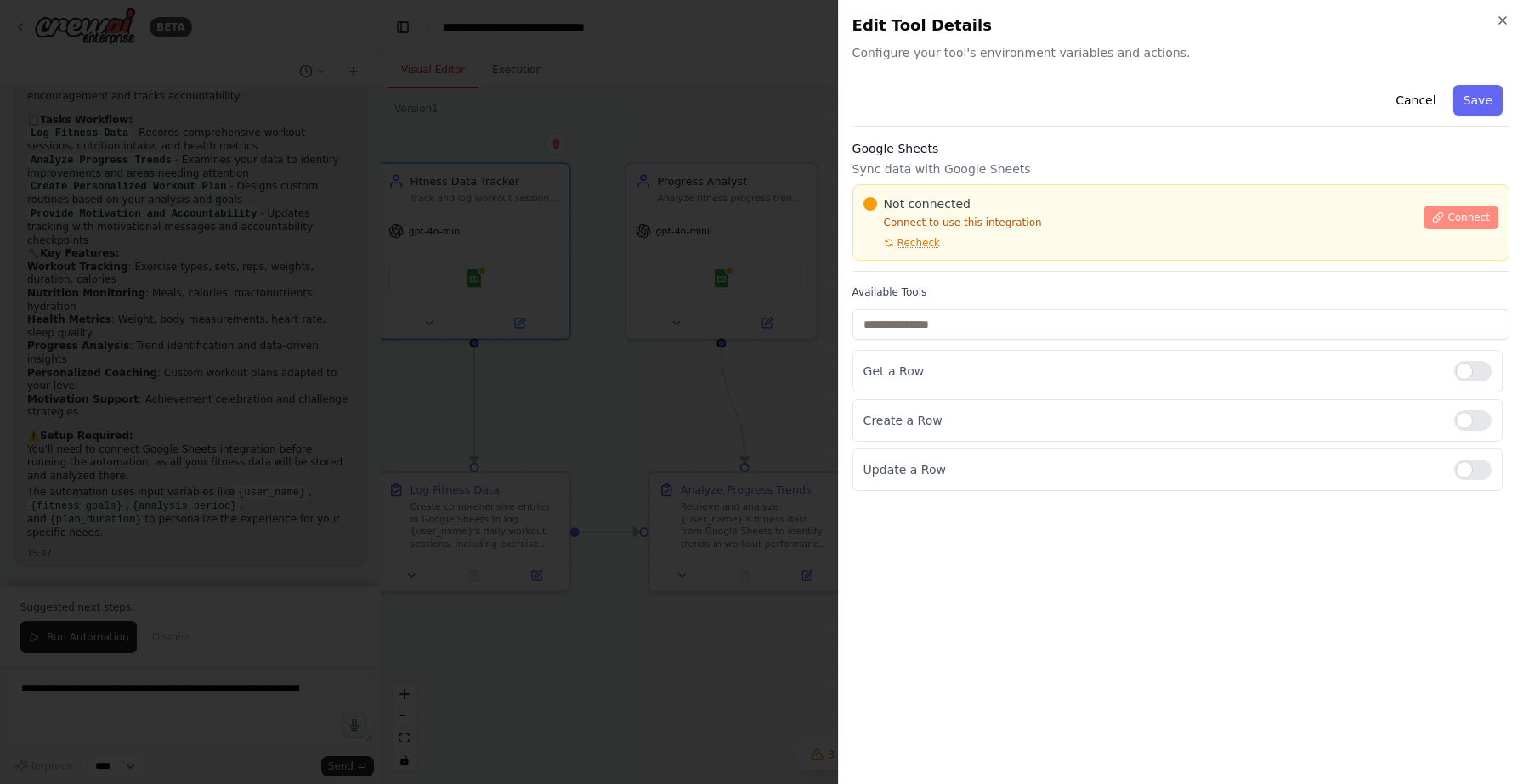
click at [1457, 214] on span "Connect" at bounding box center [1468, 217] width 43 height 14
click at [607, 320] on div at bounding box center [762, 392] width 1523 height 784
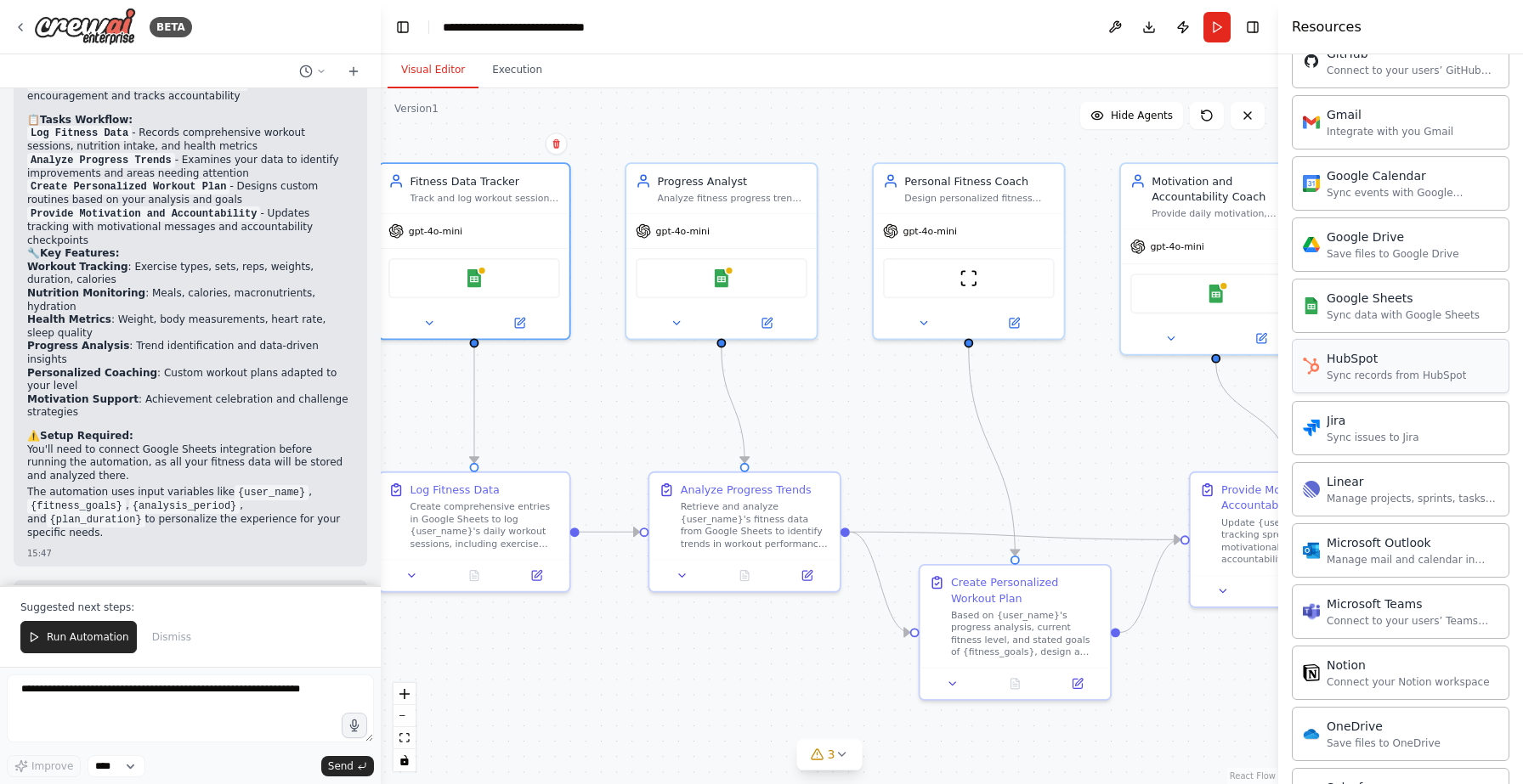
scroll to position [684, 0]
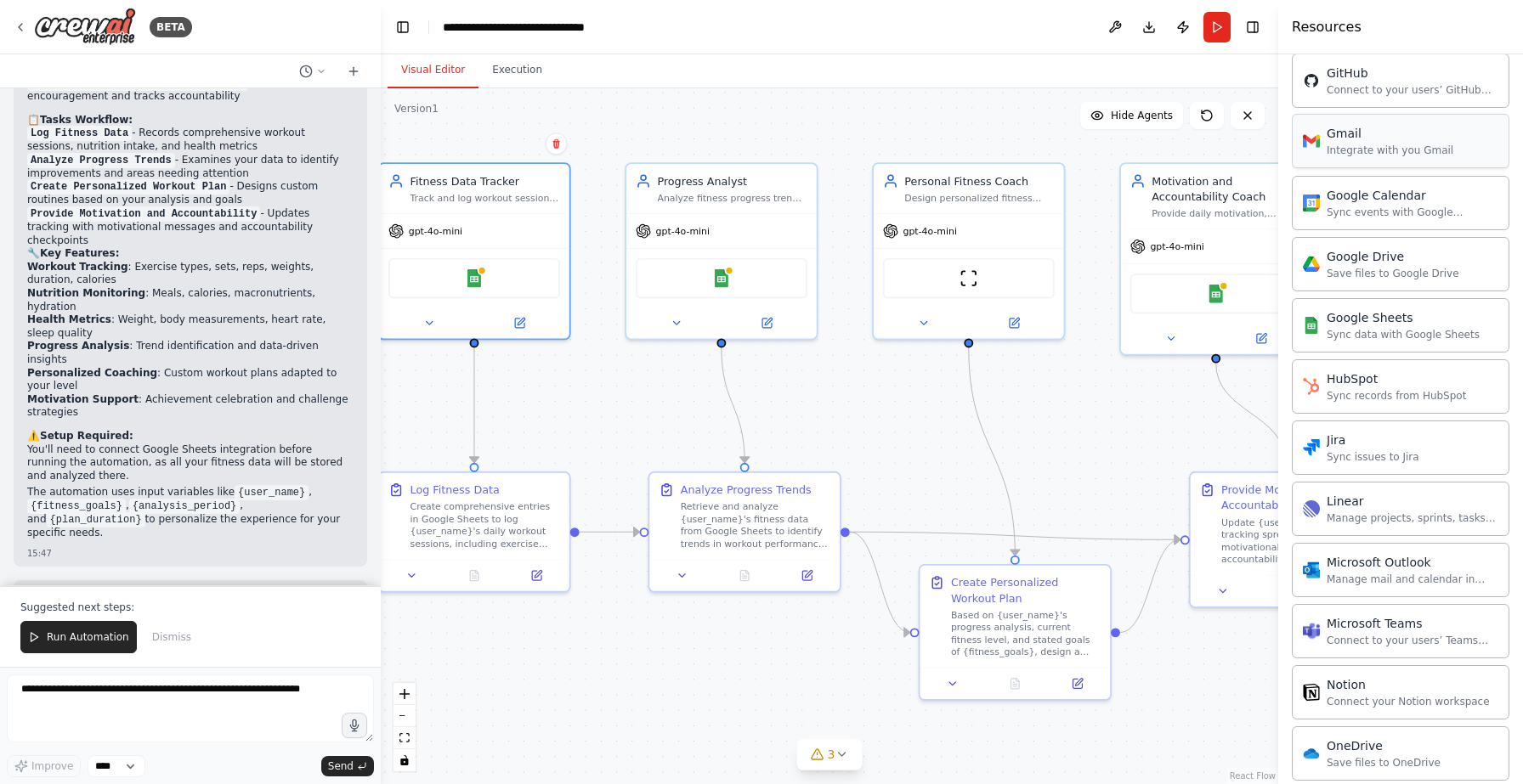
click at [1364, 155] on div "Integrate with you Gmail" at bounding box center [1389, 150] width 126 height 14
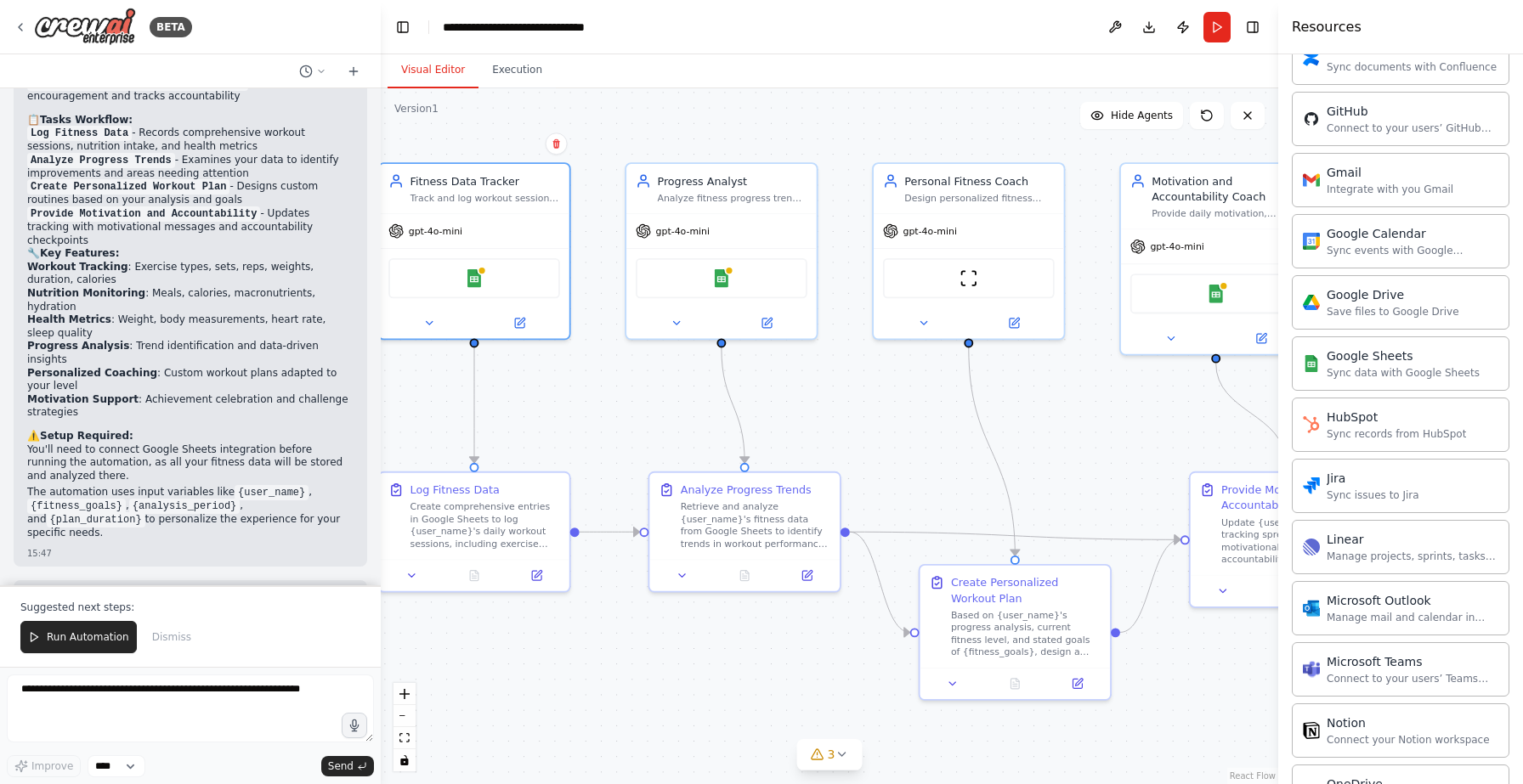
scroll to position [639, 0]
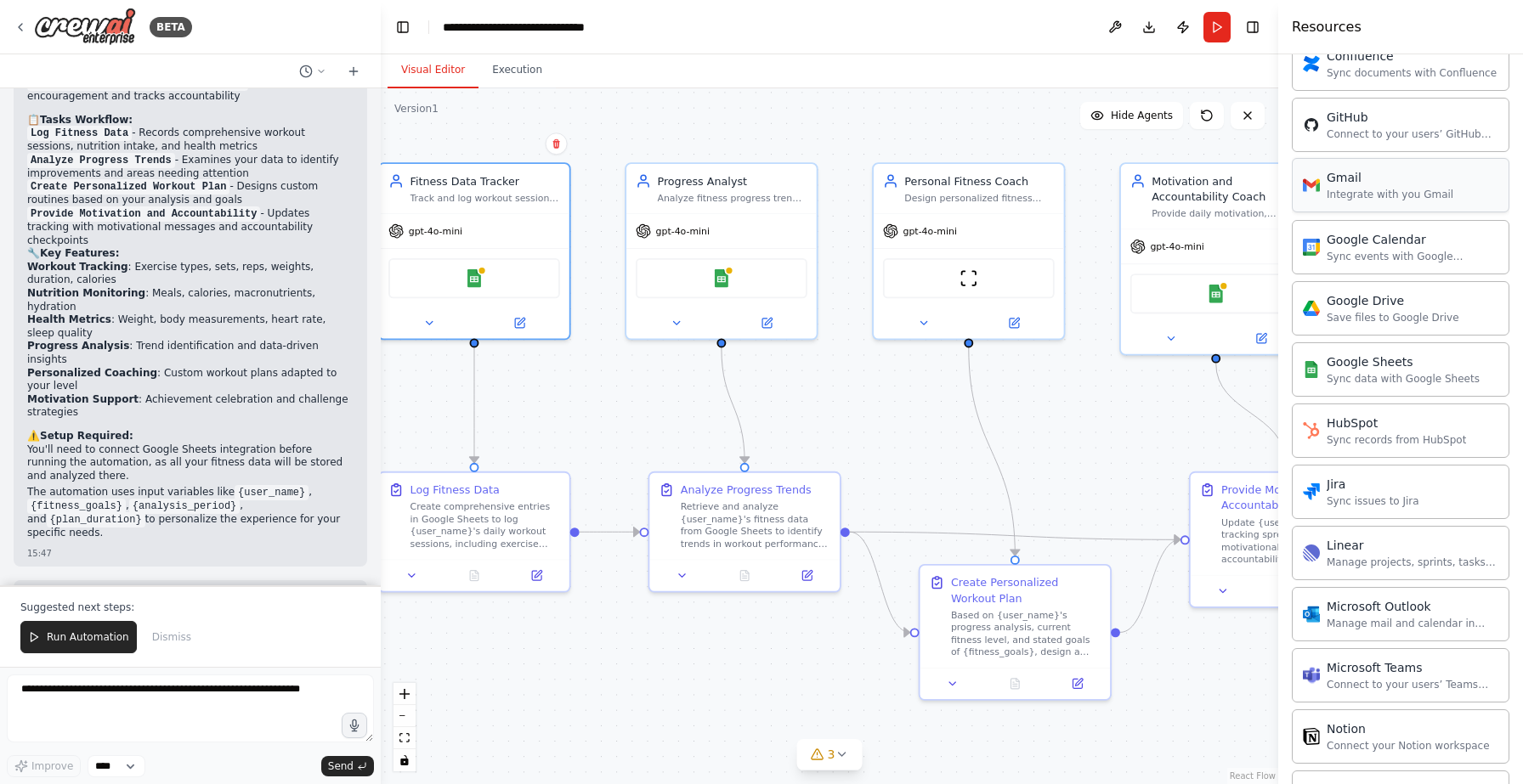
click at [1309, 177] on img at bounding box center [1311, 185] width 17 height 17
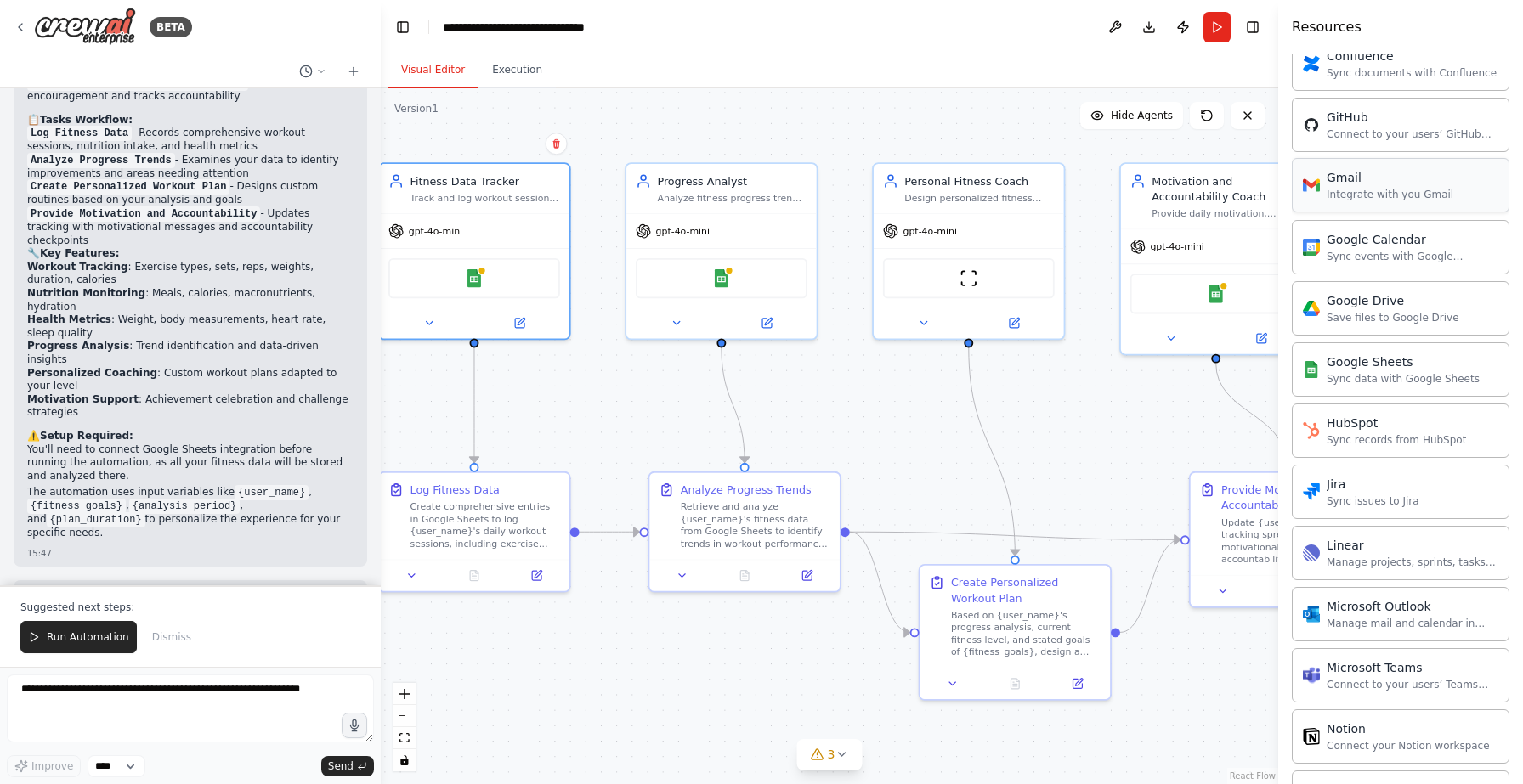
click at [1309, 177] on img at bounding box center [1311, 185] width 17 height 17
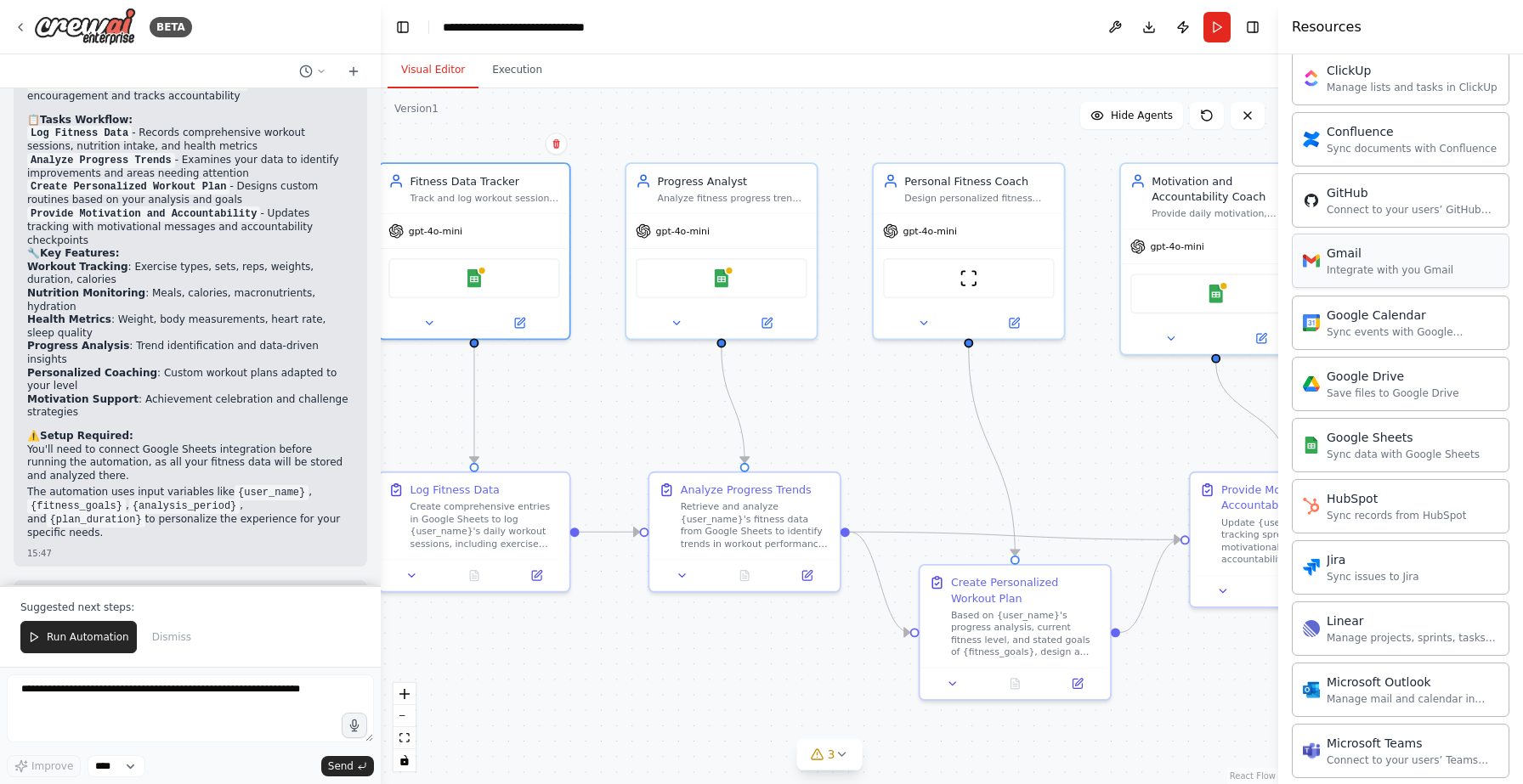
scroll to position [560, 0]
click at [1319, 288] on div "Gmail Integrate with you Gmail" at bounding box center [1400, 265] width 217 height 55
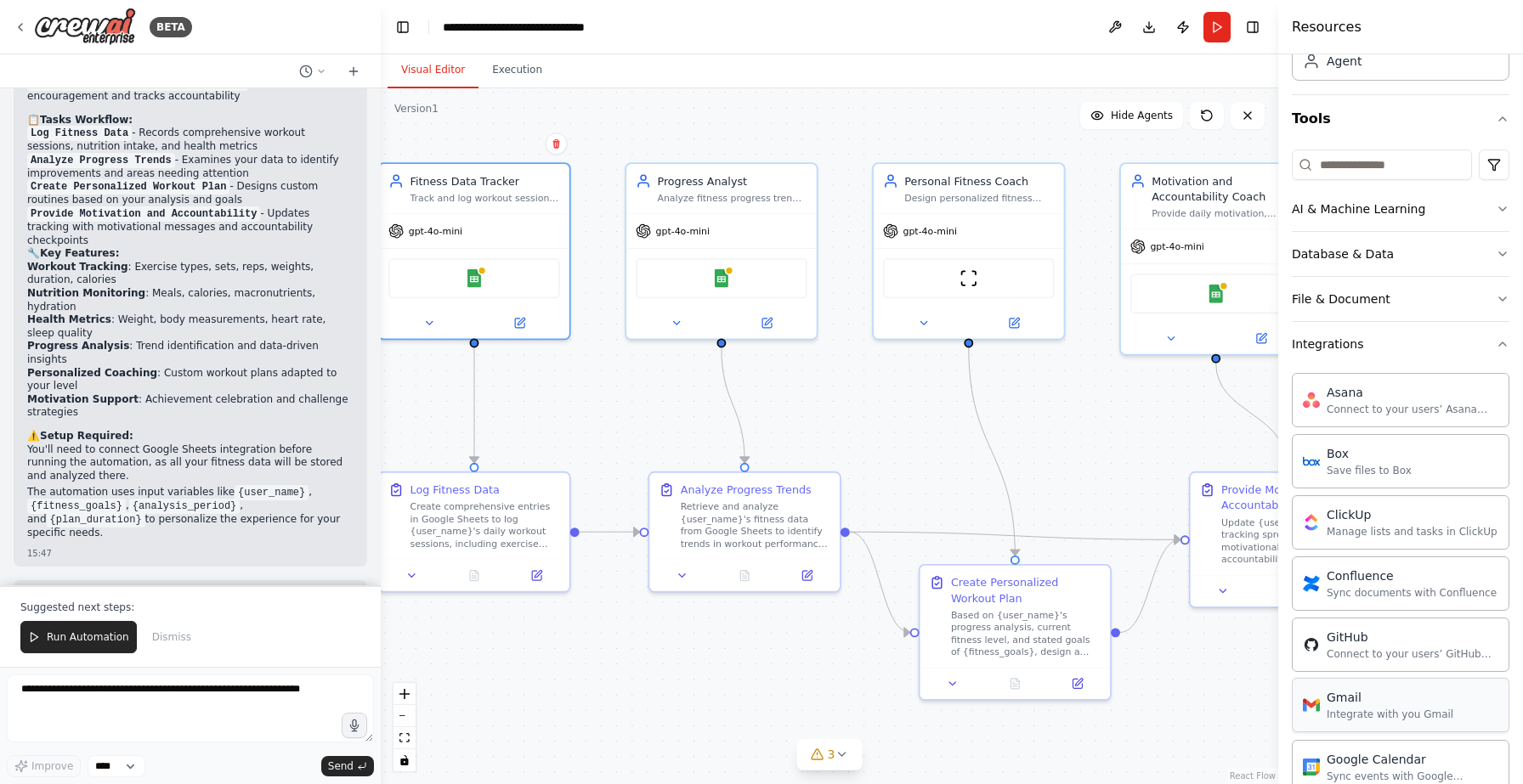
scroll to position [0, 0]
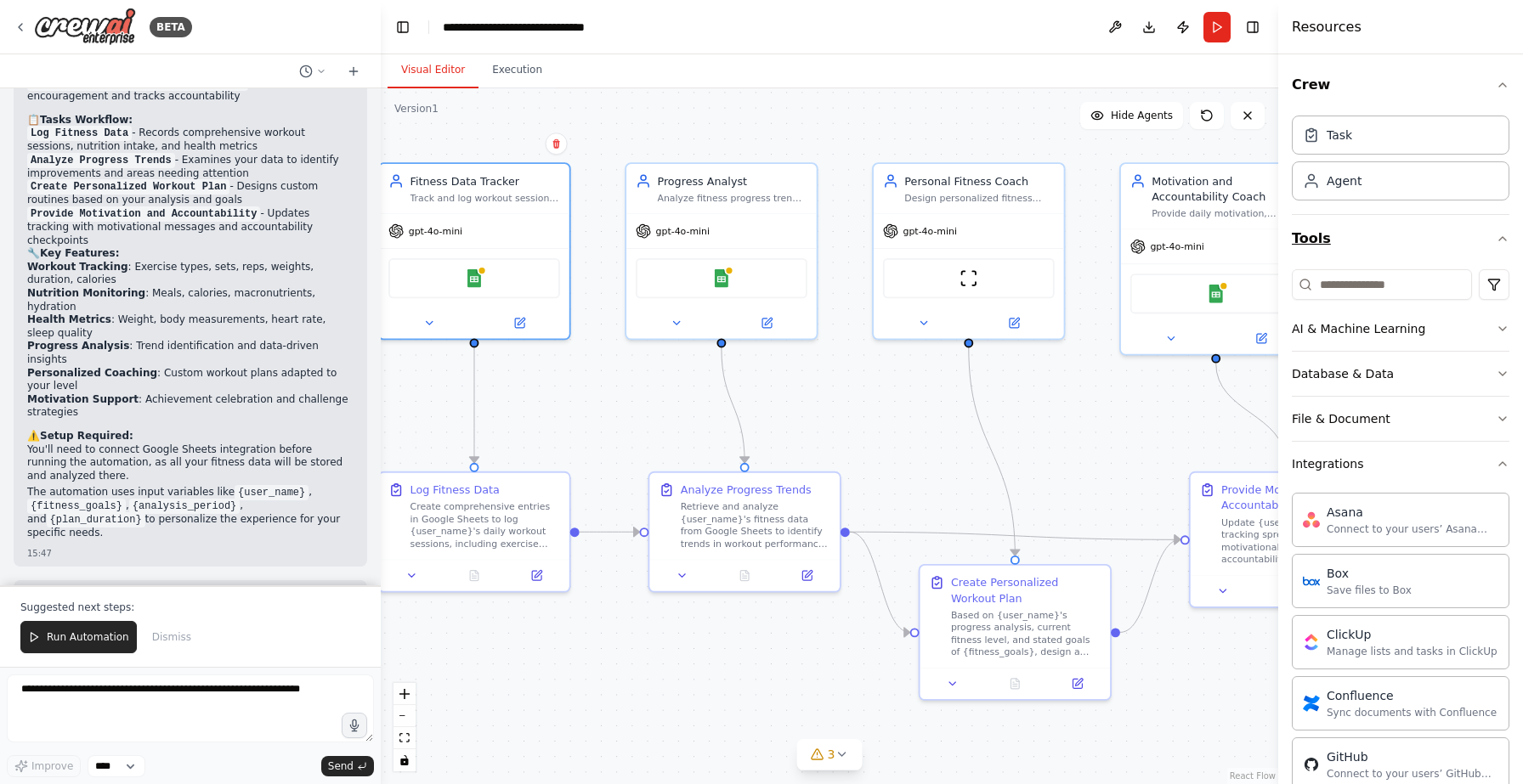
click at [1496, 235] on icon "button" at bounding box center [1502, 238] width 14 height 14
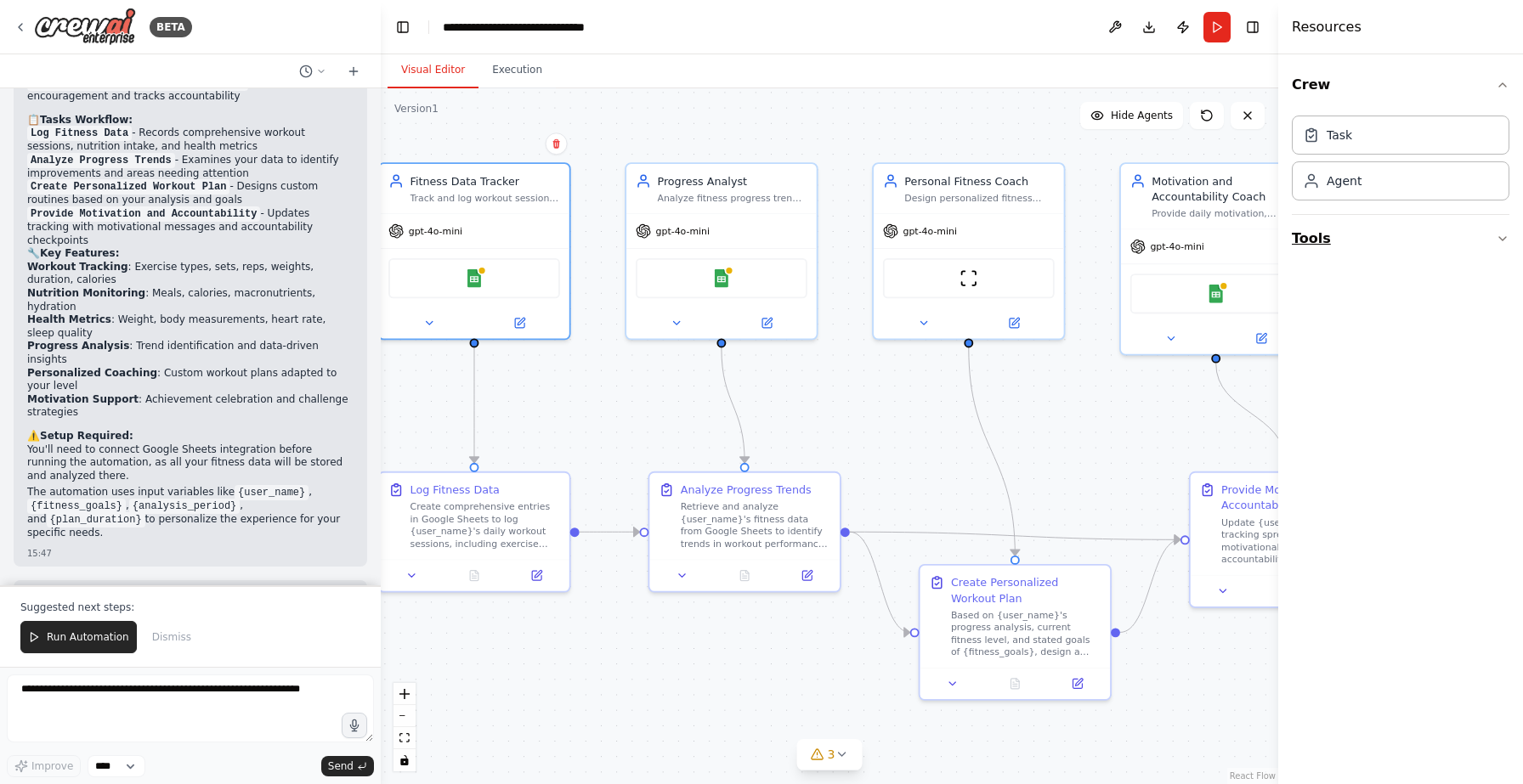
click at [1496, 235] on icon "button" at bounding box center [1502, 238] width 14 height 14
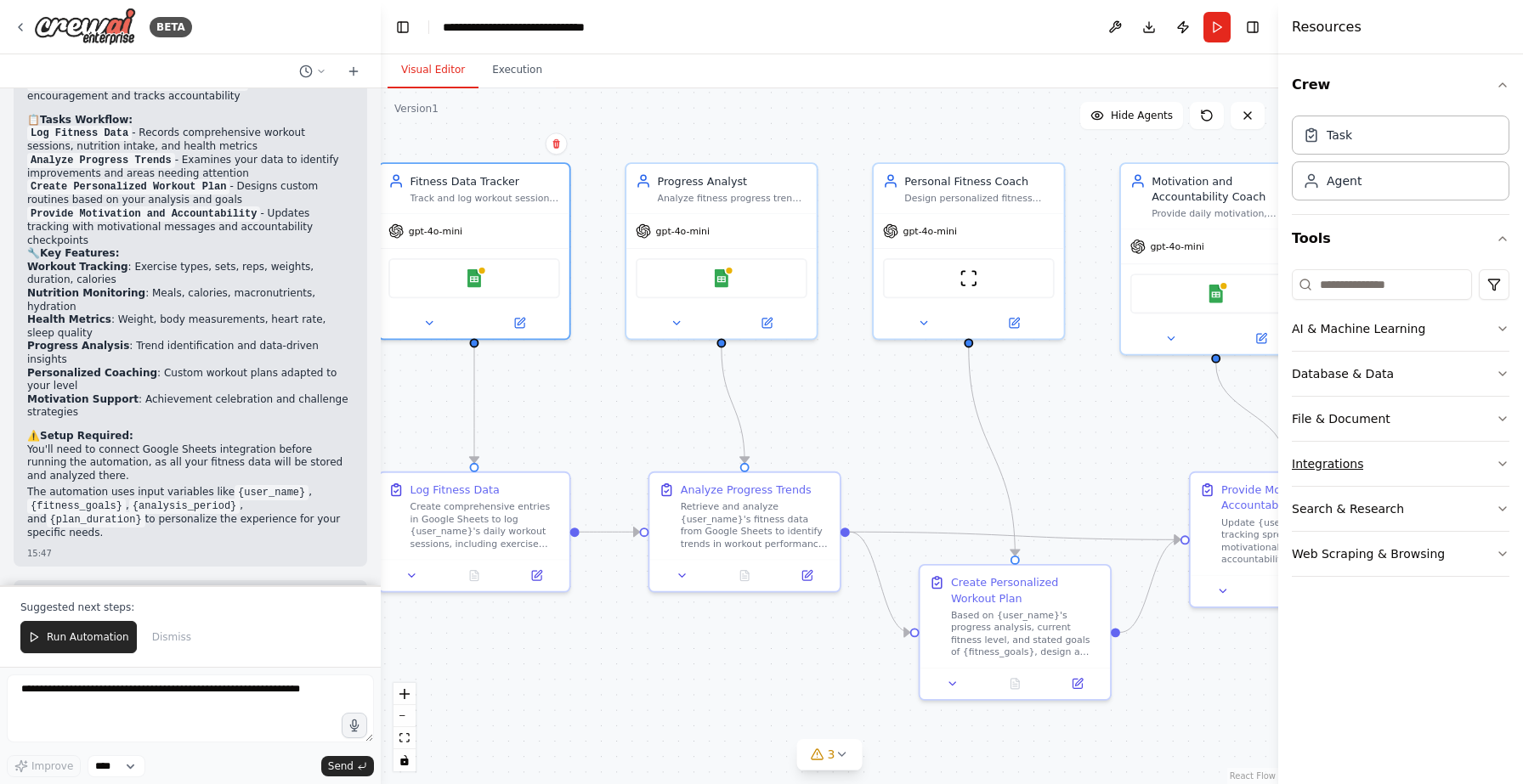
click at [1335, 451] on button "Integrations" at bounding box center [1400, 464] width 217 height 45
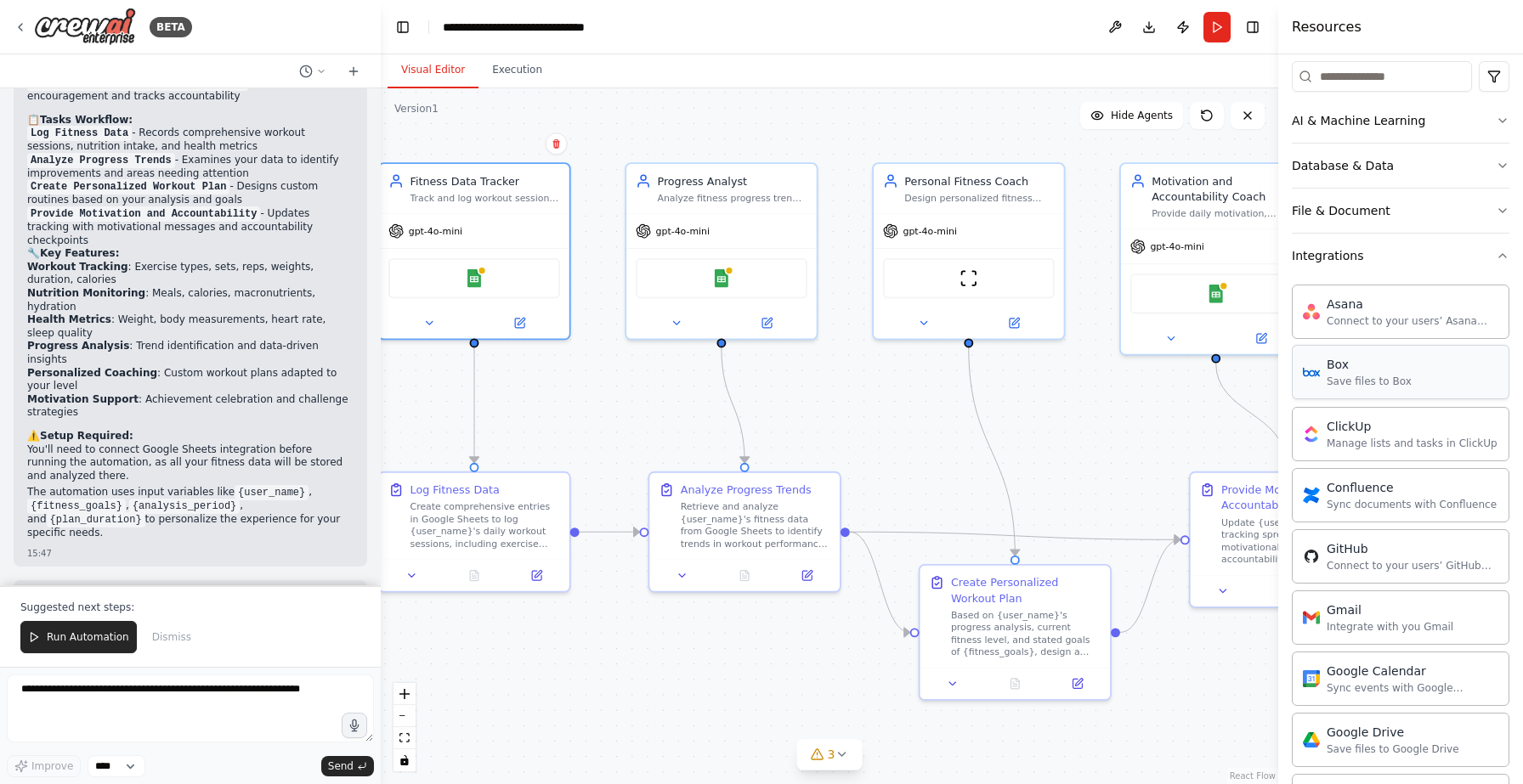
scroll to position [246, 0]
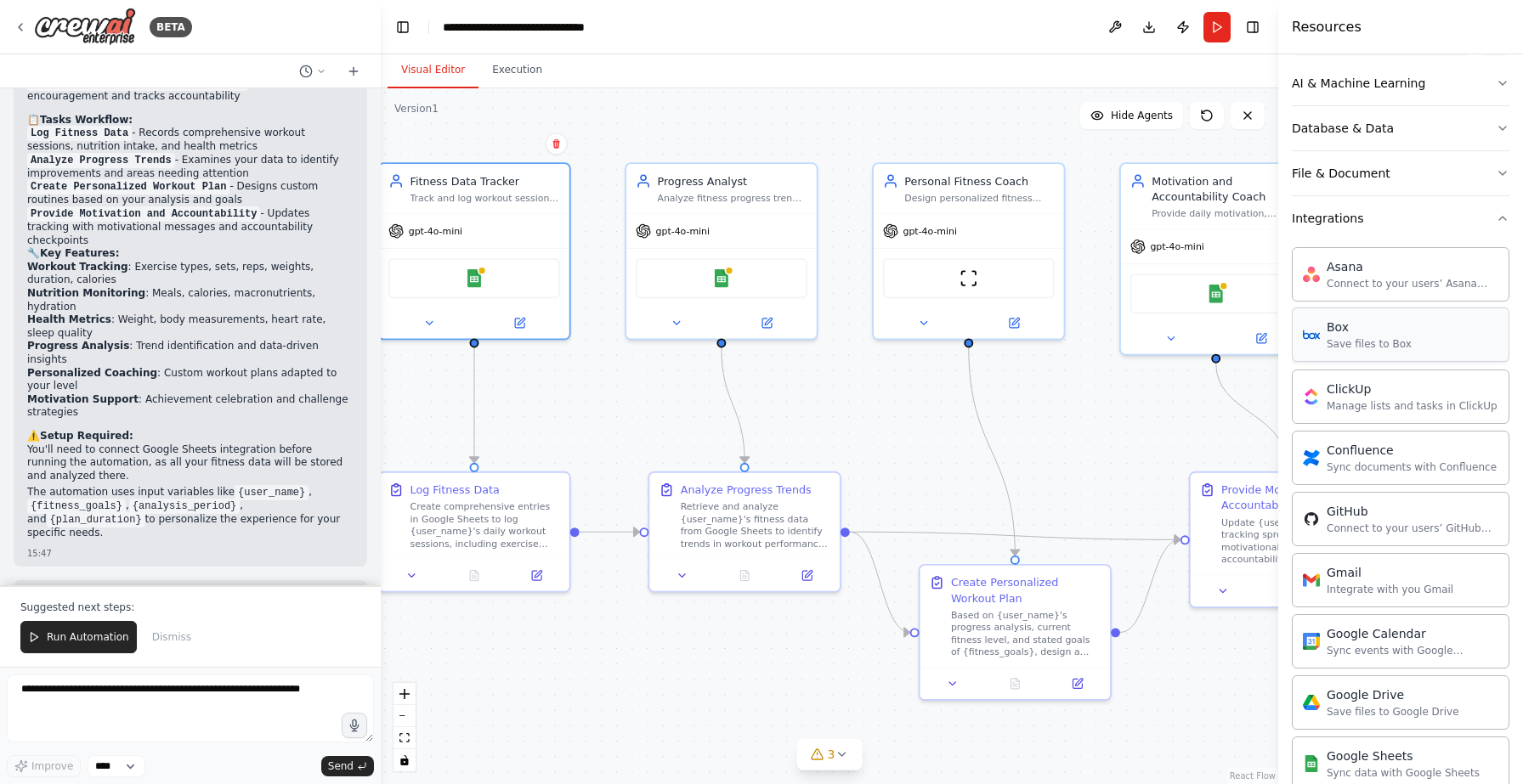
click at [1348, 590] on div "Integrate with you Gmail" at bounding box center [1389, 589] width 126 height 14
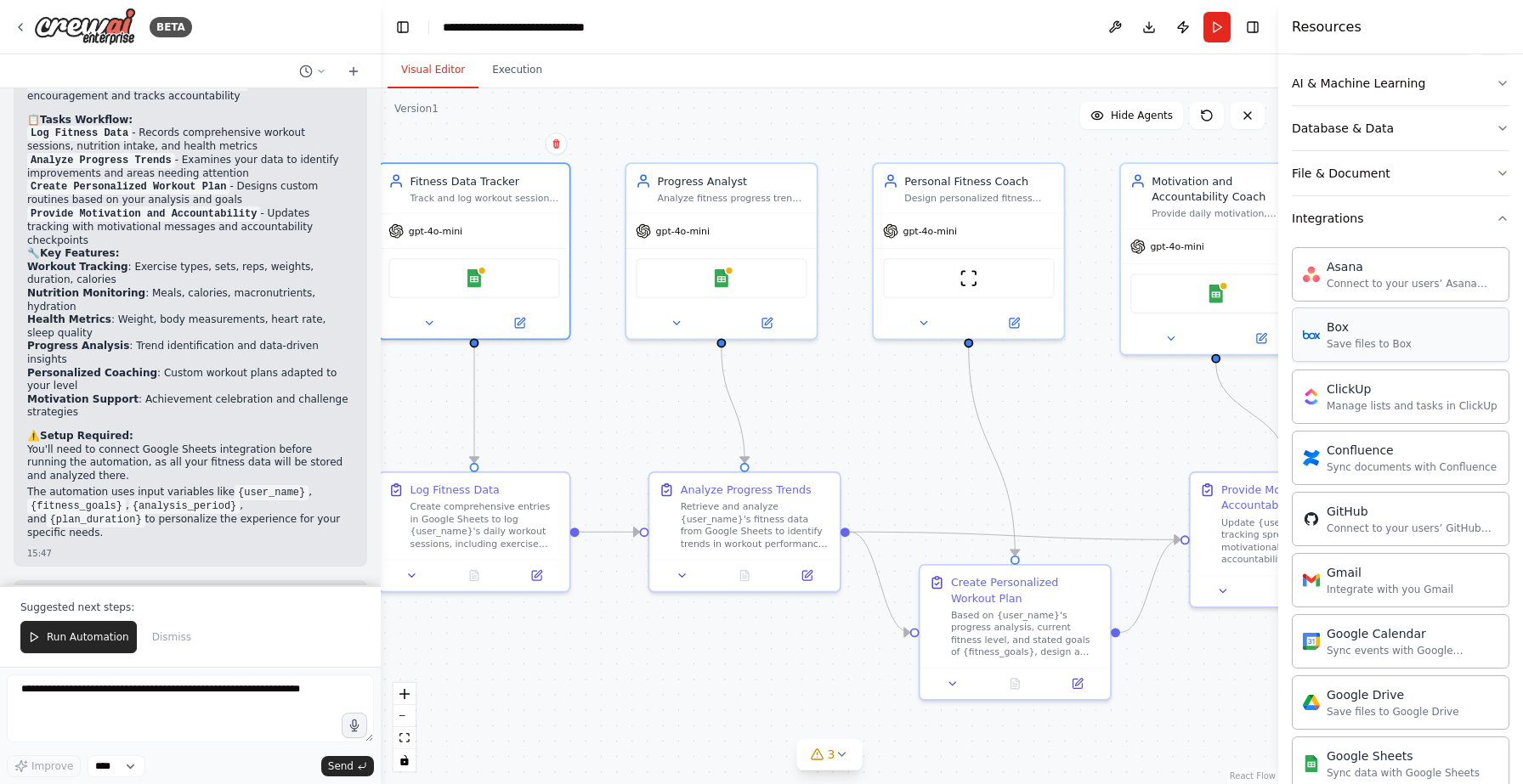
click at [1348, 590] on div "Integrate with you Gmail" at bounding box center [1389, 589] width 126 height 14
click at [113, 18] on img at bounding box center [85, 26] width 102 height 38
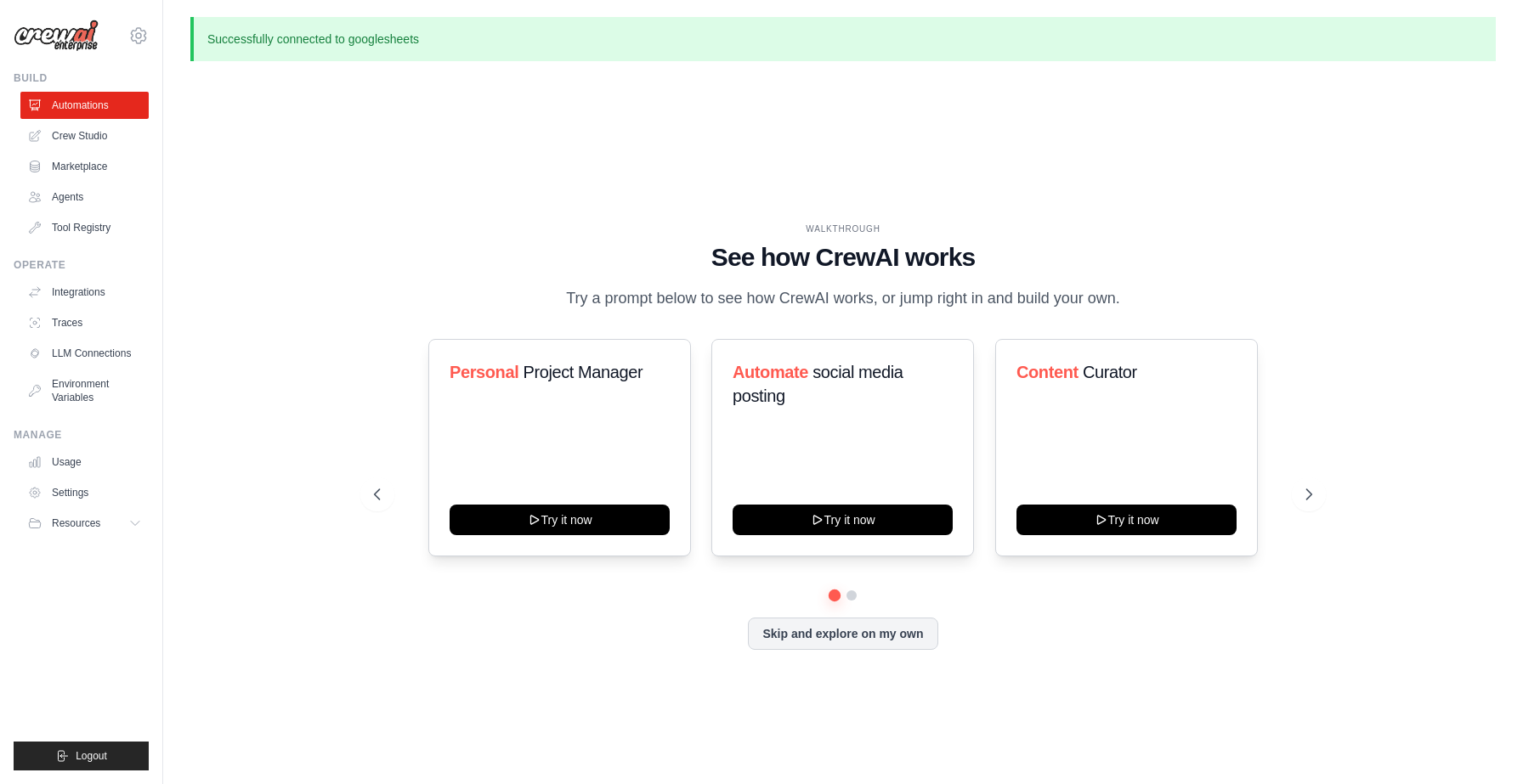
click at [317, 38] on p "Successfully connected to googlesheets" at bounding box center [842, 39] width 1306 height 45
click at [95, 289] on link "Integrations" at bounding box center [86, 292] width 128 height 27
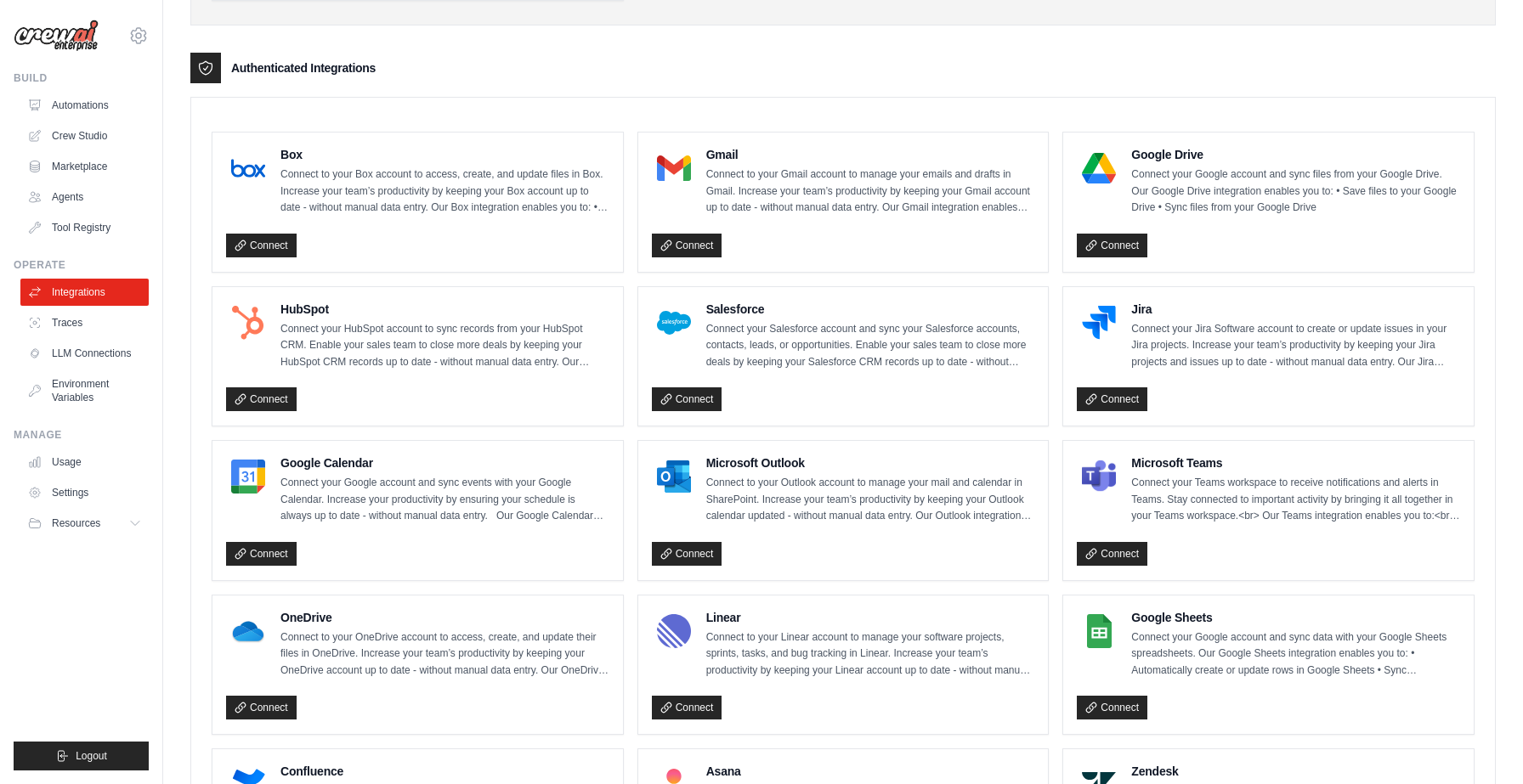
scroll to position [383, 0]
click at [1097, 709] on link "Connect" at bounding box center [1112, 707] width 71 height 24
click at [108, 366] on link "LLM Connections" at bounding box center [86, 354] width 128 height 27
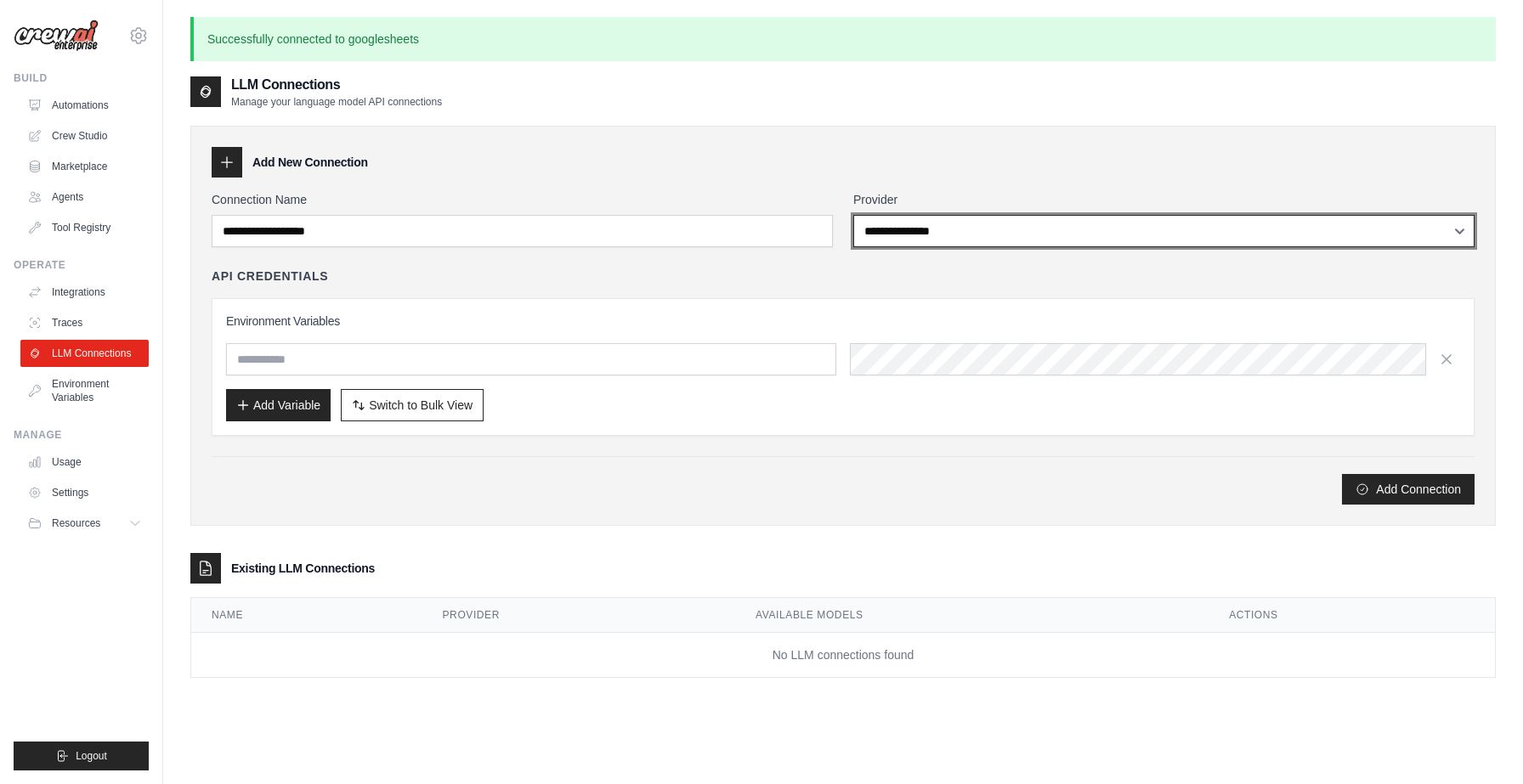
click at [946, 234] on select "**********" at bounding box center [1164, 230] width 621 height 32
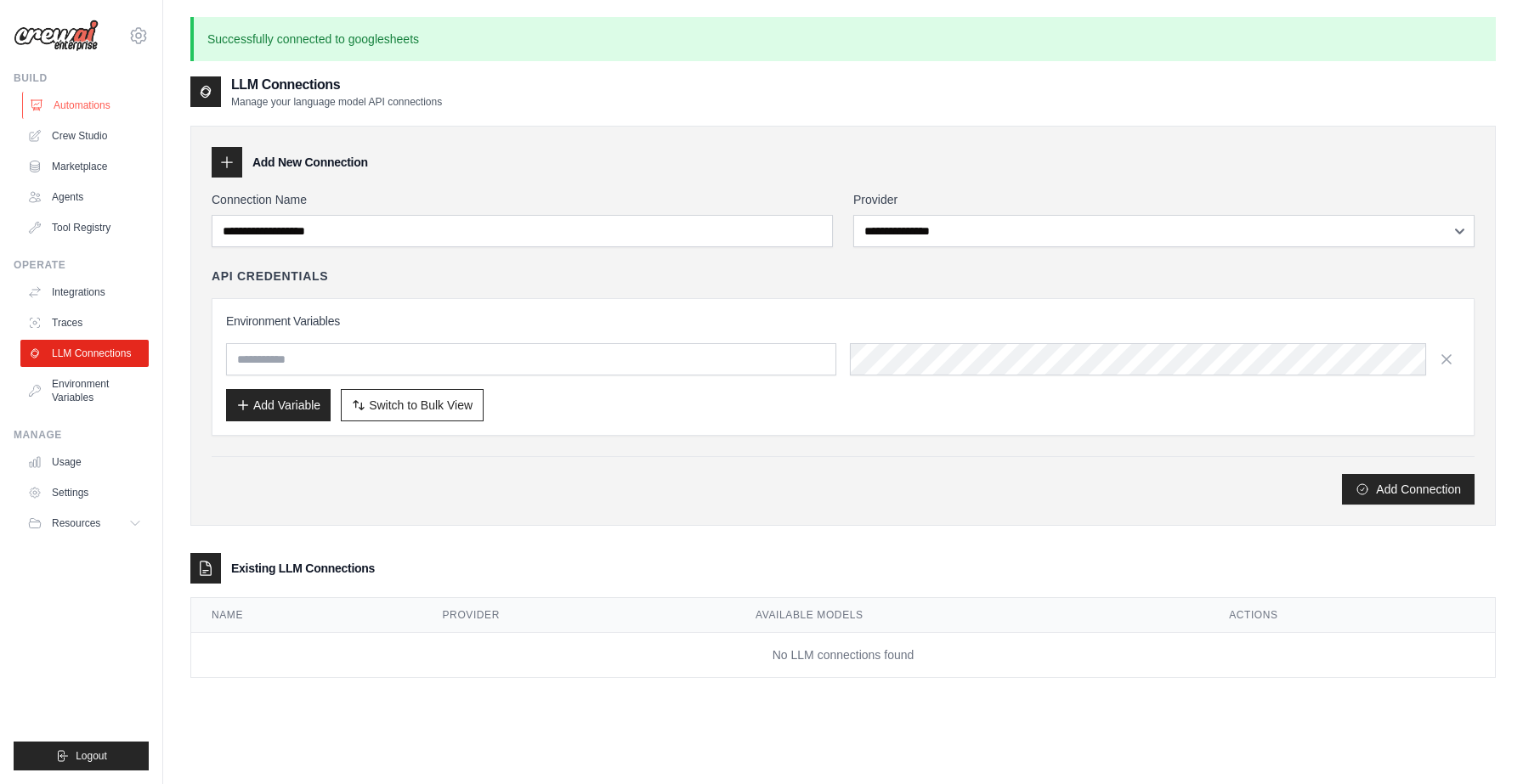
click at [68, 109] on link "Automations" at bounding box center [86, 106] width 128 height 27
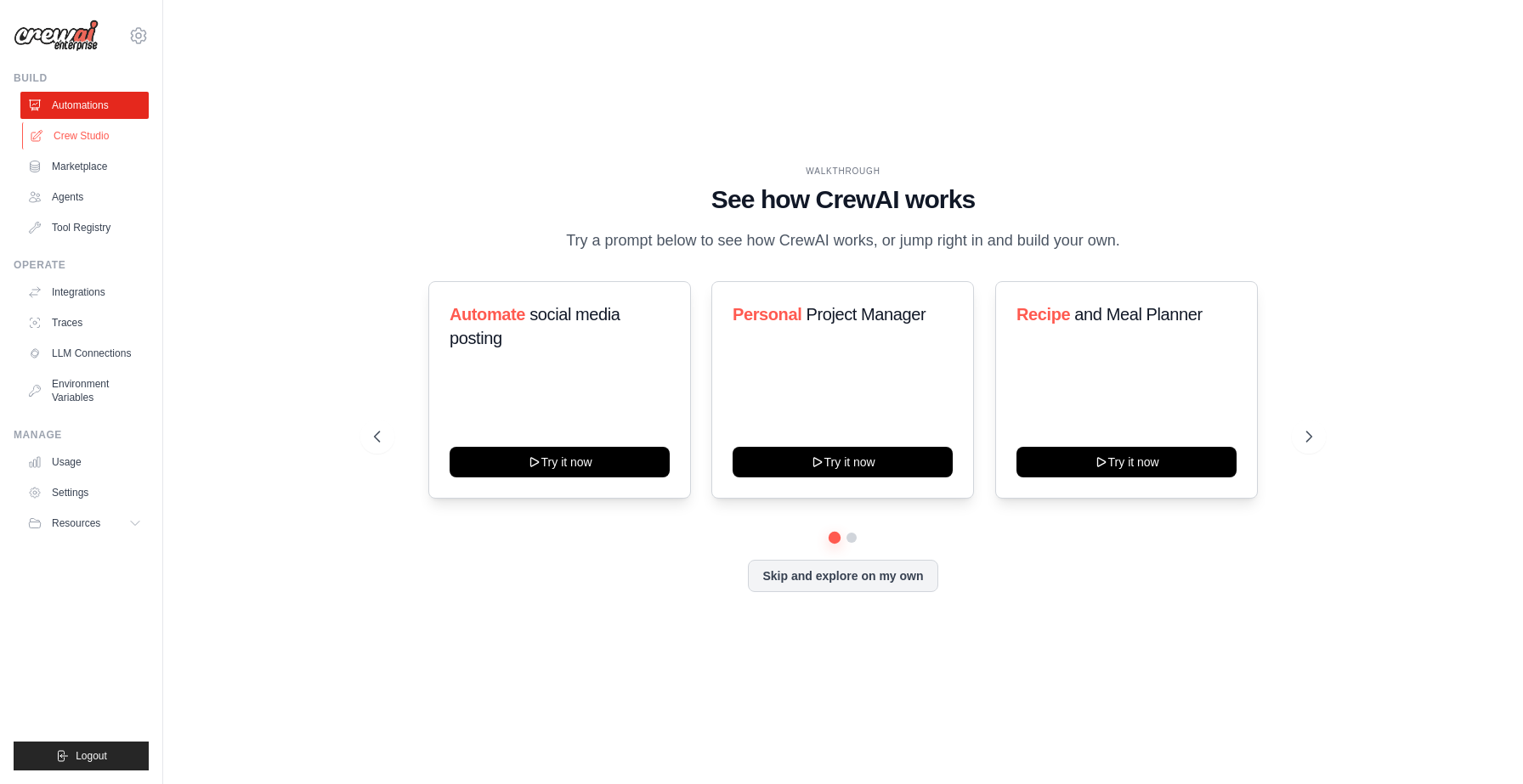
click at [67, 129] on link "Crew Studio" at bounding box center [86, 136] width 128 height 27
